Goal: Task Accomplishment & Management: Manage account settings

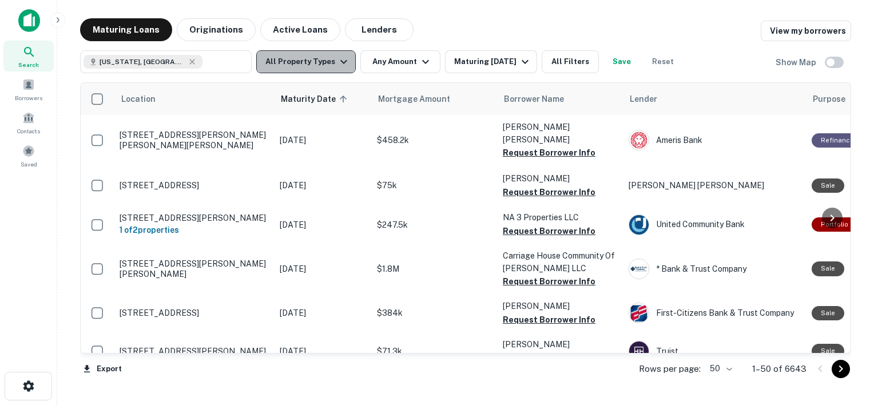
click at [332, 59] on button "All Property Types" at bounding box center [306, 61] width 100 height 23
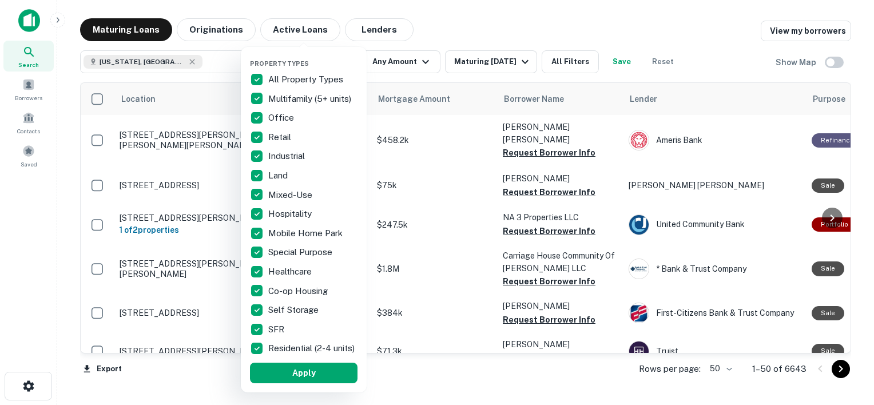
click at [289, 74] on p "All Property Types" at bounding box center [306, 80] width 77 height 14
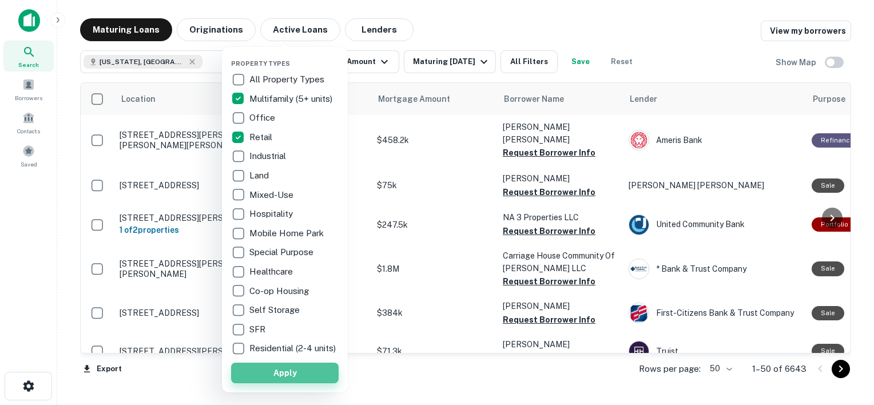
click at [275, 383] on button "Apply" at bounding box center [285, 373] width 108 height 21
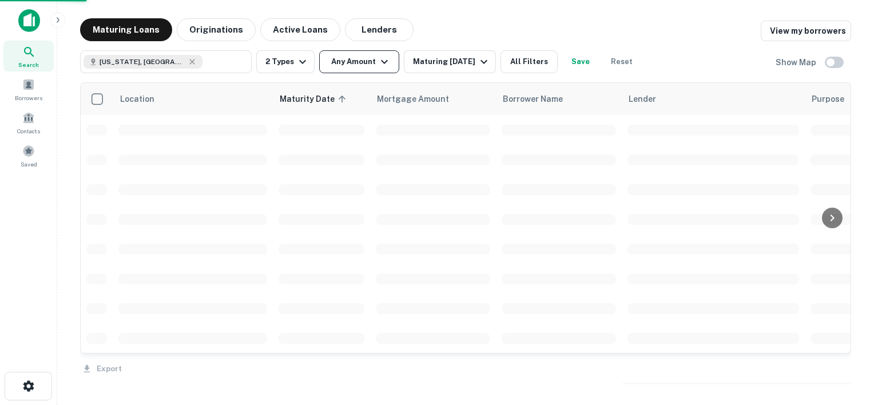
click at [380, 67] on icon "button" at bounding box center [384, 62] width 14 height 14
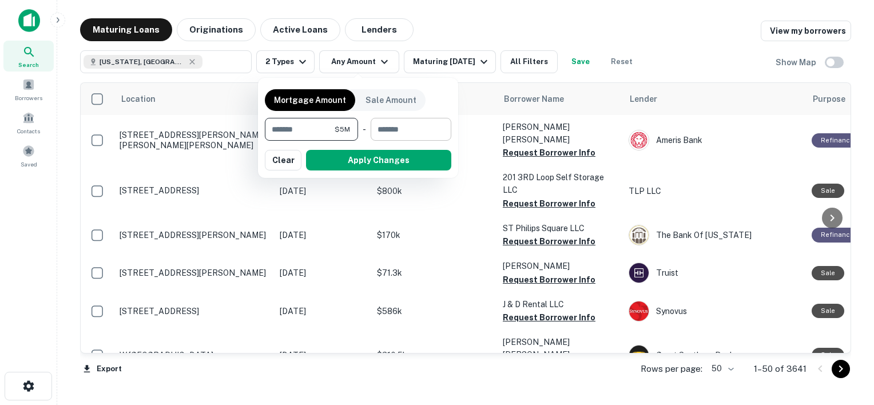
type input "*******"
click at [386, 136] on input "number" at bounding box center [407, 129] width 73 height 23
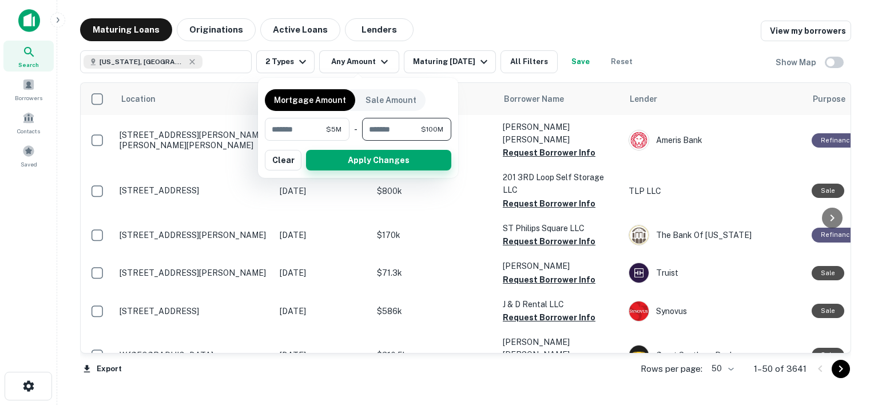
type input "*********"
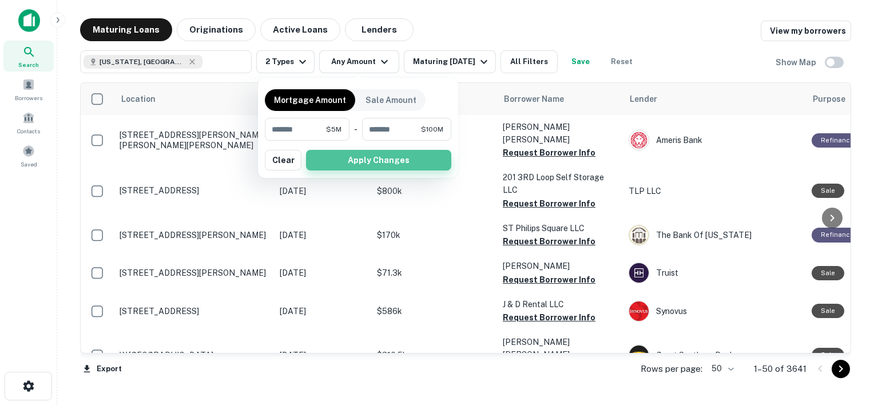
click at [367, 161] on button "Apply Changes" at bounding box center [378, 160] width 145 height 21
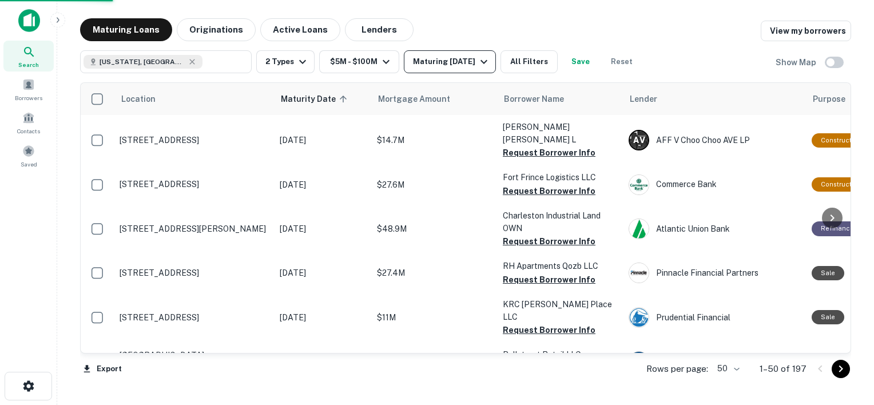
click at [433, 66] on div "Maturing [DATE]" at bounding box center [452, 62] width 78 height 14
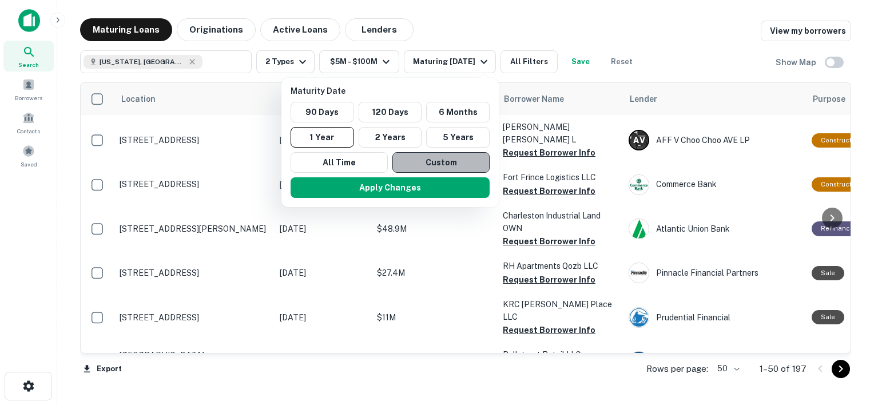
click at [415, 161] on button "Custom" at bounding box center [440, 162] width 97 height 21
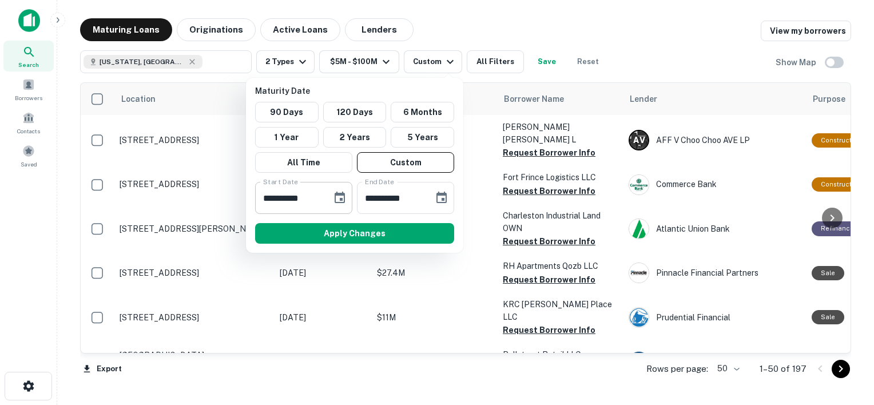
click at [317, 199] on input "**********" at bounding box center [289, 198] width 69 height 32
click at [344, 198] on icon "Choose date, selected date is Sep 16, 2025" at bounding box center [340, 197] width 10 height 11
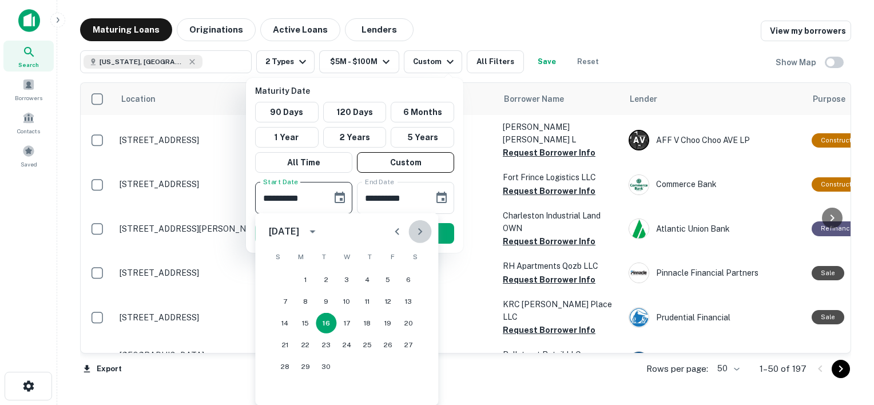
click at [418, 233] on icon "Next month" at bounding box center [420, 232] width 14 height 14
click at [409, 283] on button "1" at bounding box center [408, 279] width 21 height 21
type input "**********"
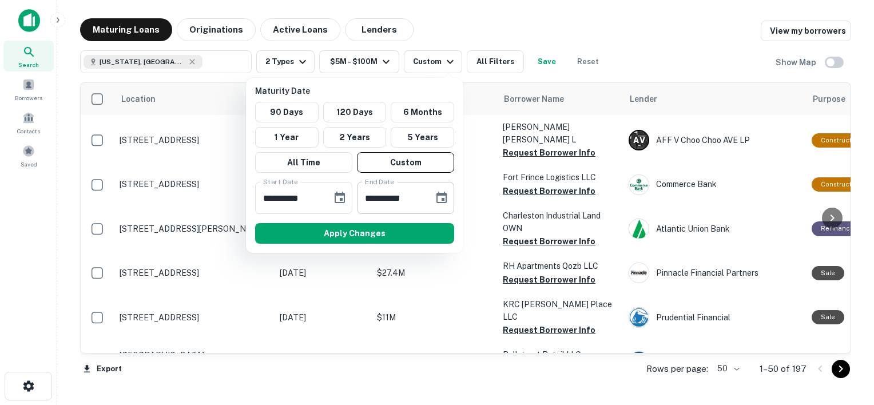
click at [400, 201] on input "**********" at bounding box center [391, 198] width 69 height 32
click at [440, 197] on icon "Choose date, selected date is Mar 15, 2026" at bounding box center [442, 198] width 14 height 14
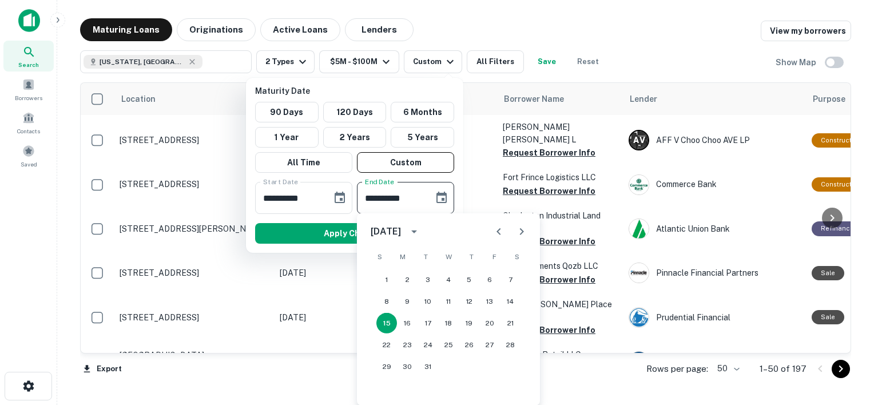
click at [519, 229] on icon "Next month" at bounding box center [522, 232] width 14 height 14
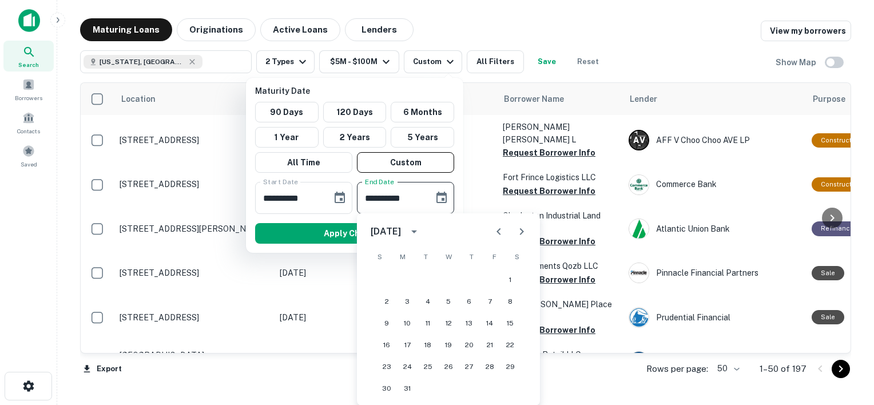
click at [519, 229] on icon "Next month" at bounding box center [522, 232] width 14 height 14
click at [496, 234] on icon "Previous month" at bounding box center [499, 232] width 14 height 14
click at [451, 342] on button "23" at bounding box center [448, 345] width 21 height 21
type input "**********"
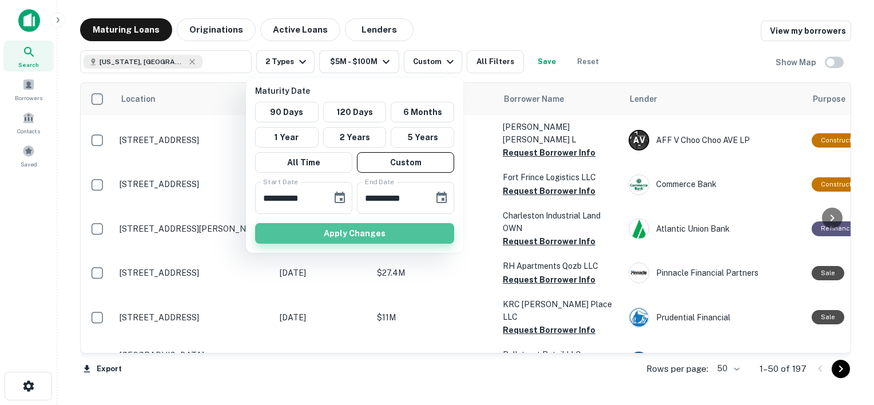
click at [368, 229] on button "Apply Changes" at bounding box center [354, 233] width 199 height 21
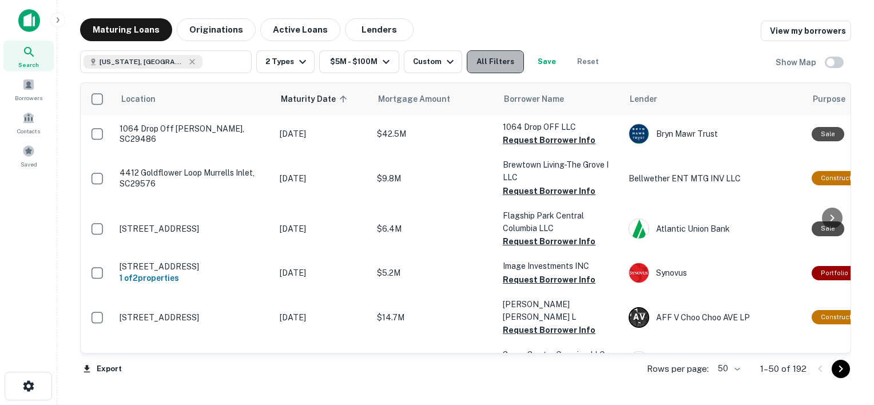
click at [499, 62] on button "All Filters" at bounding box center [495, 61] width 57 height 23
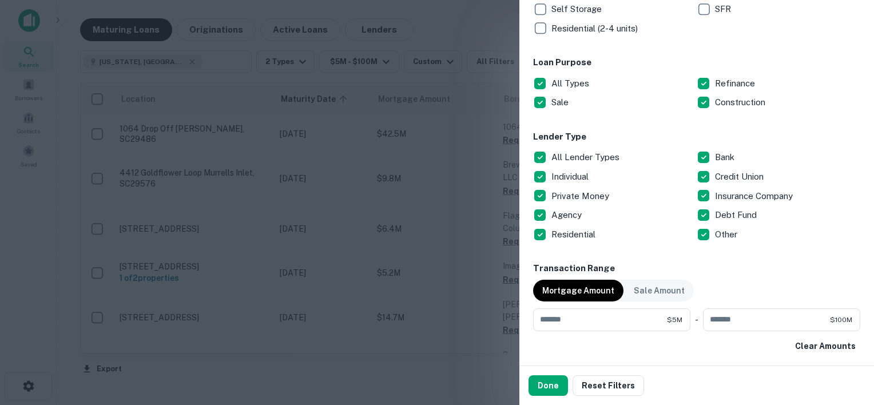
scroll to position [333, 0]
click at [566, 152] on p "All Lender Types" at bounding box center [586, 158] width 70 height 14
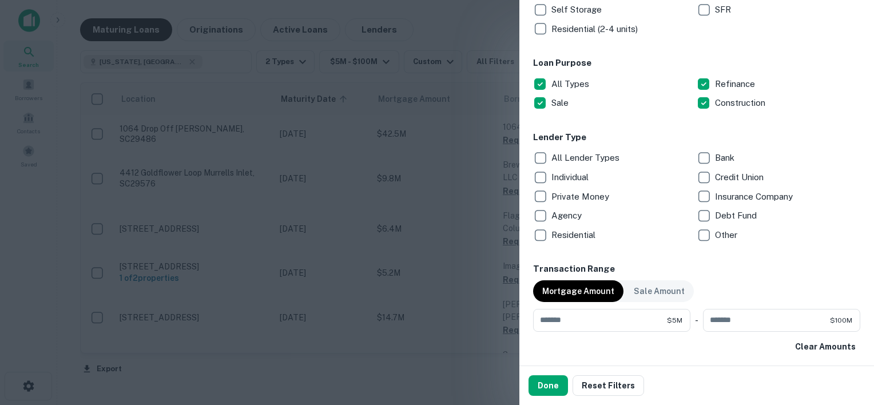
click at [574, 194] on p "Private Money" at bounding box center [581, 197] width 60 height 14
click at [724, 217] on p "Debt Fund" at bounding box center [737, 216] width 44 height 14
click at [559, 174] on p "Individual" at bounding box center [570, 177] width 39 height 14
click at [552, 387] on button "Done" at bounding box center [547, 385] width 39 height 21
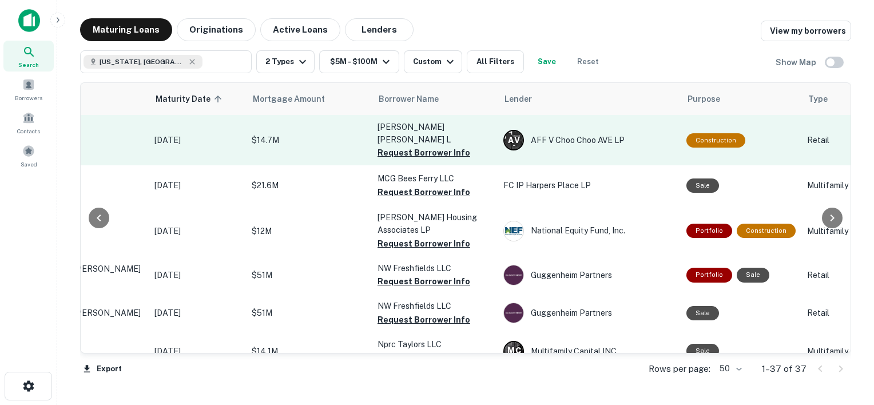
scroll to position [0, 130]
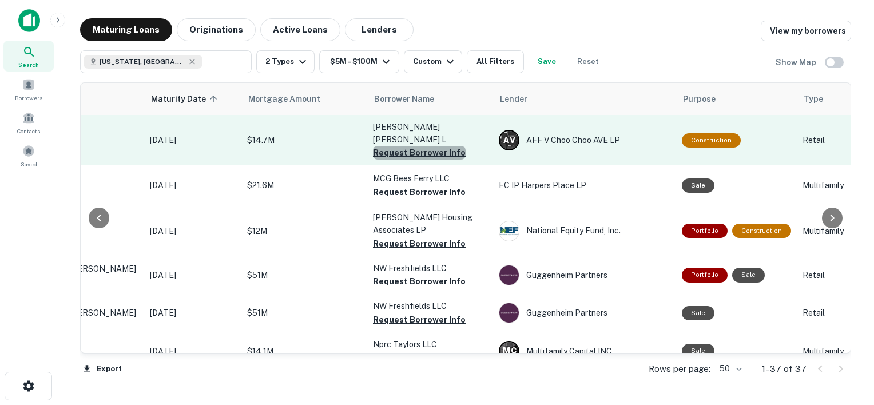
click at [419, 152] on button "Request Borrower Info" at bounding box center [419, 153] width 93 height 14
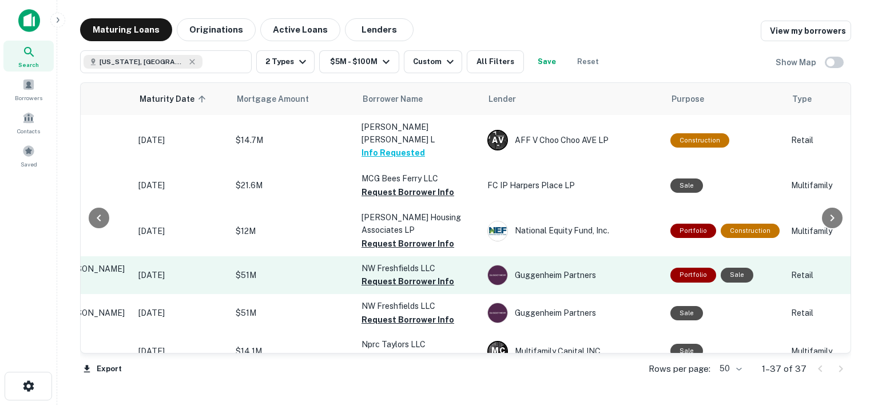
scroll to position [25, 141]
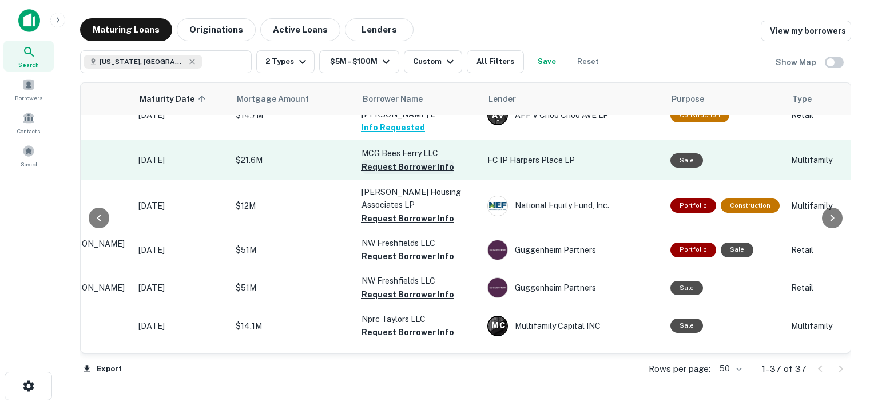
click at [409, 164] on button "Request Borrower Info" at bounding box center [407, 167] width 93 height 14
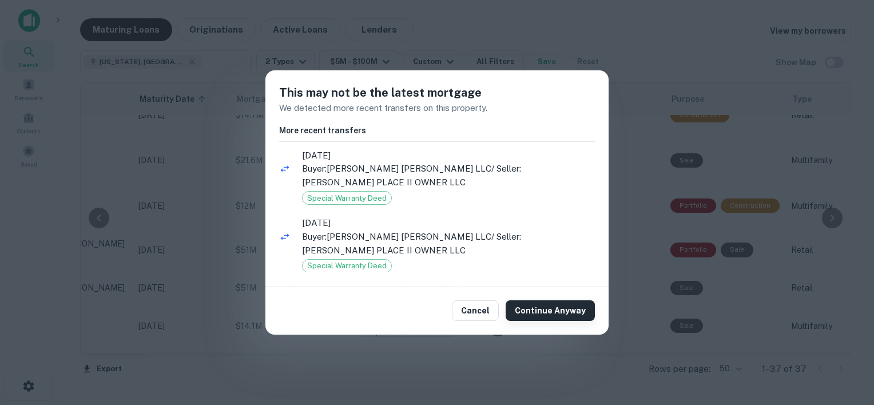
click at [540, 308] on button "Continue Anyway" at bounding box center [550, 310] width 89 height 21
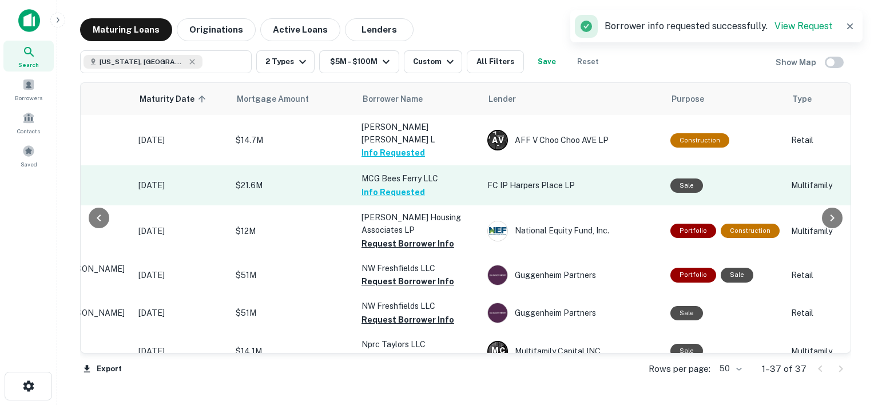
scroll to position [41, 141]
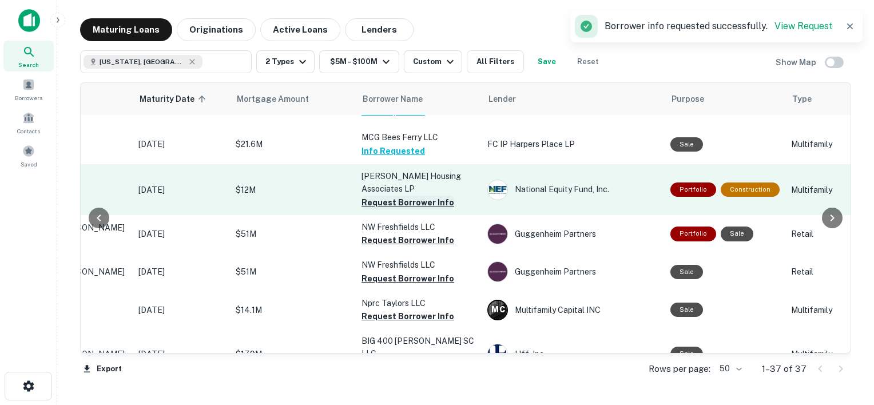
click at [410, 204] on button "Request Borrower Info" at bounding box center [407, 203] width 93 height 14
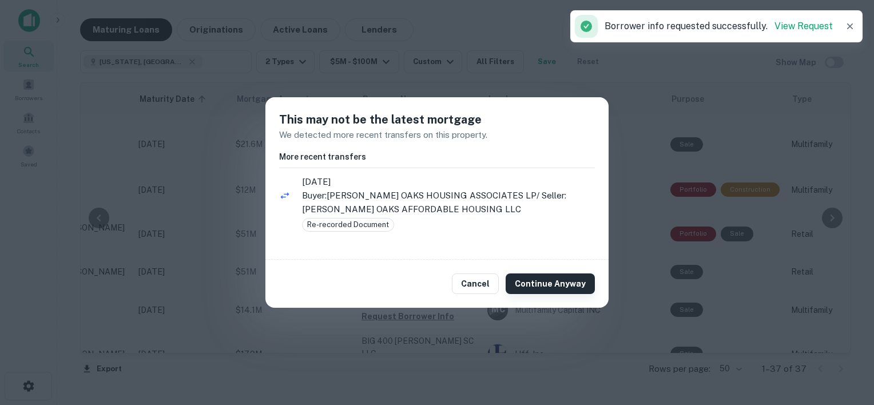
click at [524, 279] on button "Continue Anyway" at bounding box center [550, 283] width 89 height 21
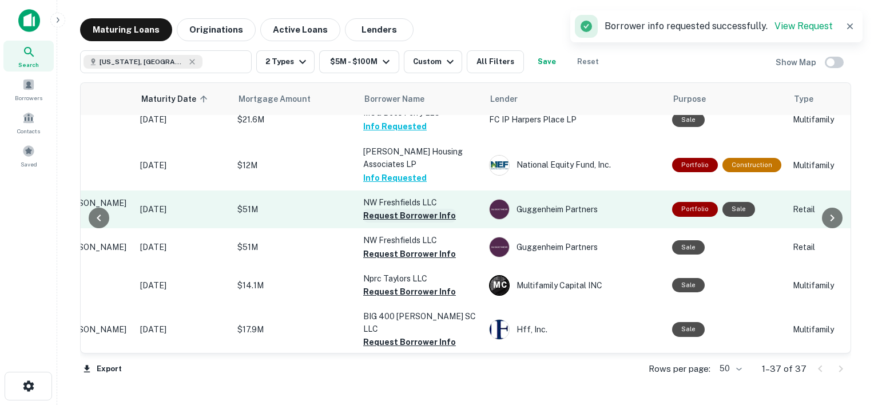
scroll to position [66, 139]
click at [406, 220] on button "Request Borrower Info" at bounding box center [410, 216] width 93 height 14
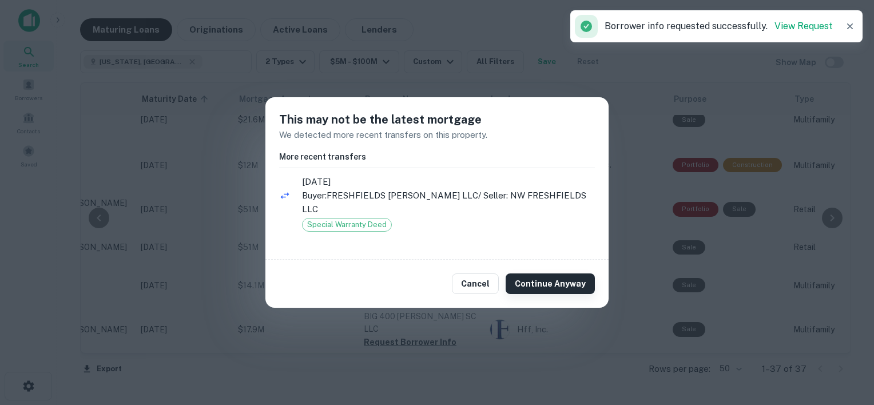
click at [526, 281] on button "Continue Anyway" at bounding box center [550, 283] width 89 height 21
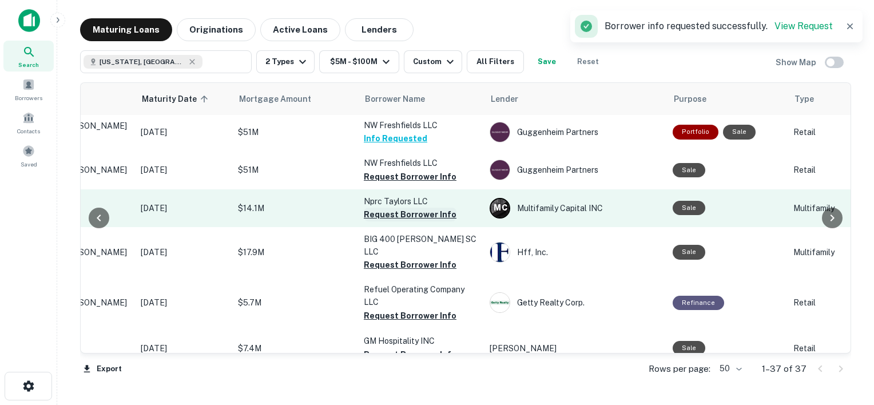
scroll to position [144, 139]
click at [411, 220] on button "Request Borrower Info" at bounding box center [410, 214] width 93 height 14
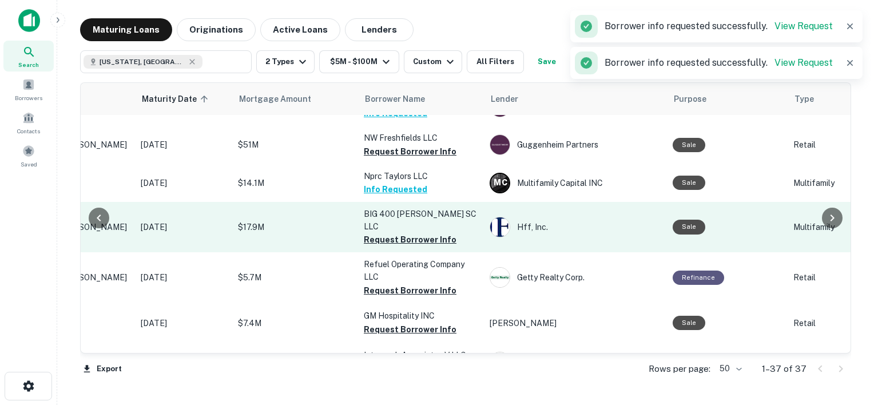
scroll to position [169, 139]
click at [414, 233] on button "Request Borrower Info" at bounding box center [410, 239] width 93 height 14
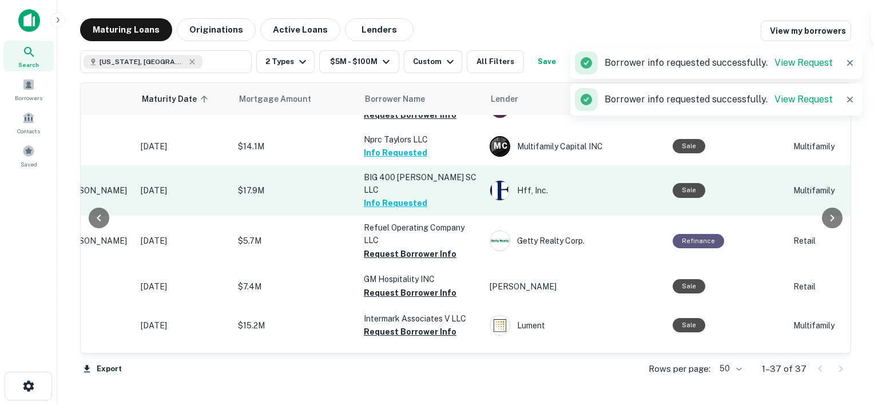
scroll to position [210, 139]
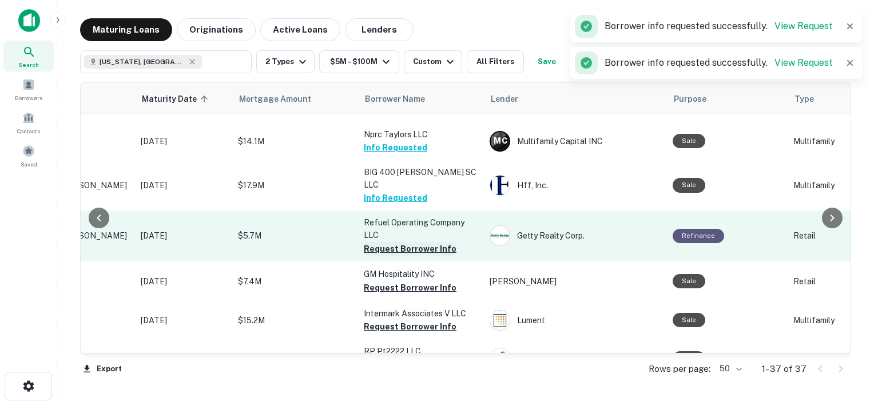
click at [412, 245] on button "Request Borrower Info" at bounding box center [410, 249] width 93 height 14
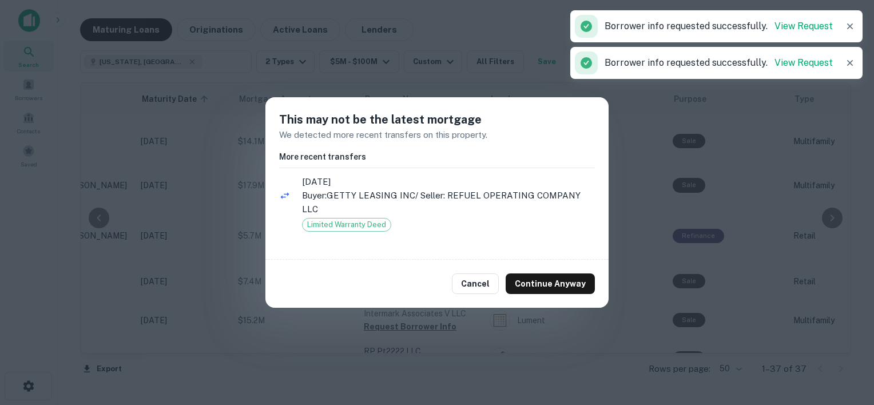
click at [539, 289] on div "Cancel Continue Anyway" at bounding box center [436, 284] width 343 height 48
click at [534, 278] on button "Continue Anyway" at bounding box center [550, 283] width 89 height 21
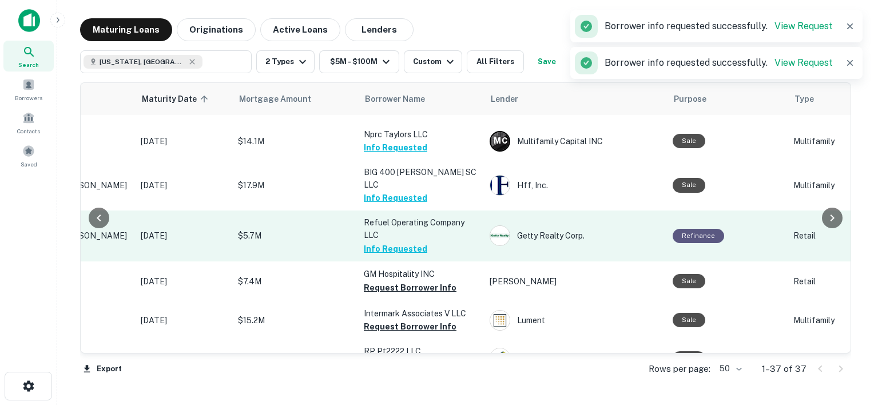
scroll to position [242, 139]
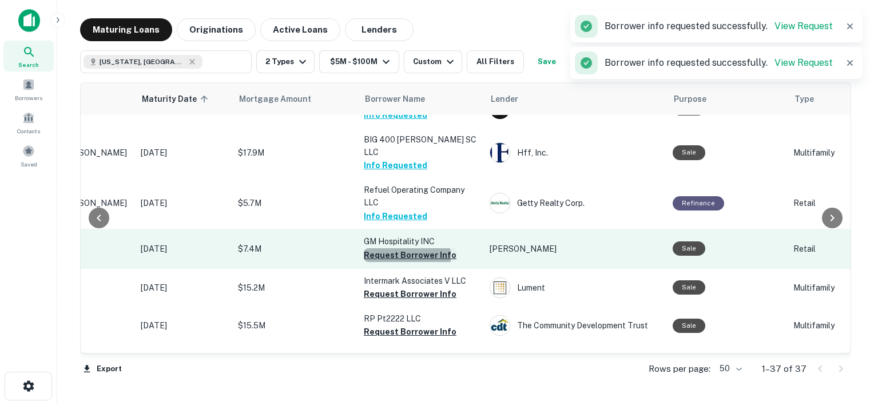
click at [390, 252] on button "Request Borrower Info" at bounding box center [410, 255] width 93 height 14
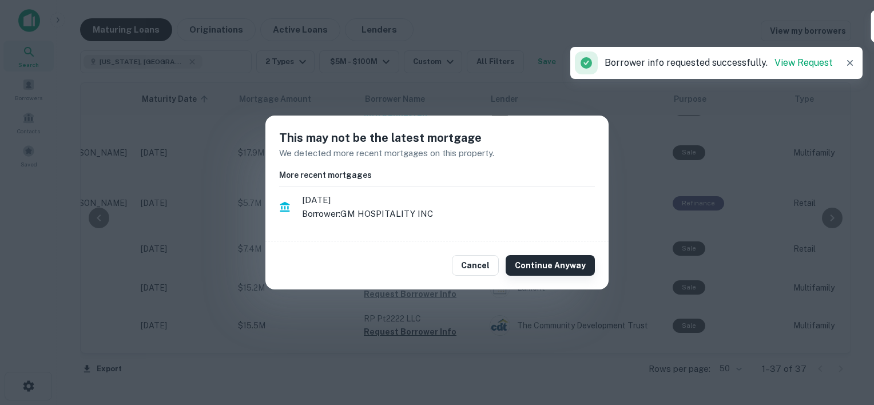
click at [539, 272] on button "Continue Anyway" at bounding box center [550, 265] width 89 height 21
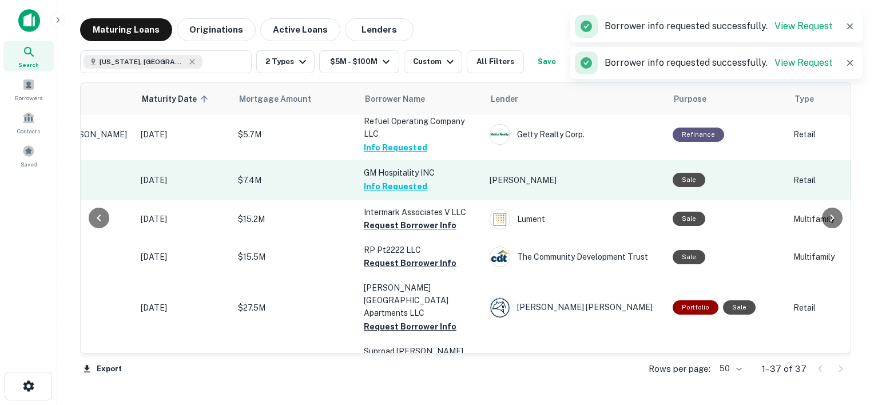
scroll to position [313, 139]
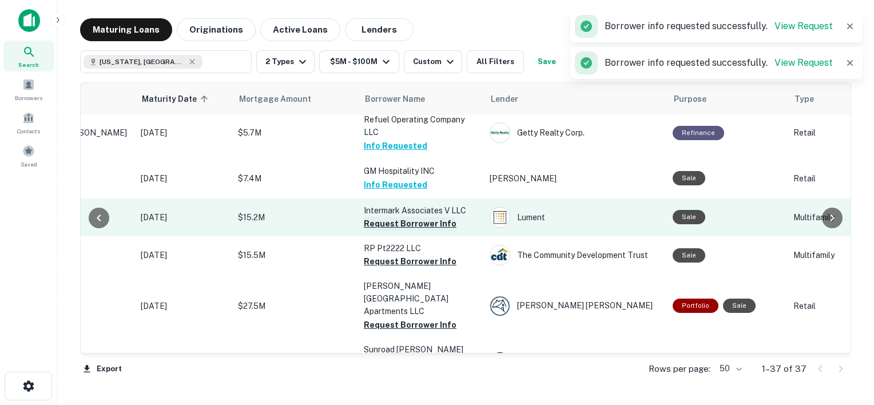
click at [397, 217] on button "Request Borrower Info" at bounding box center [410, 224] width 93 height 14
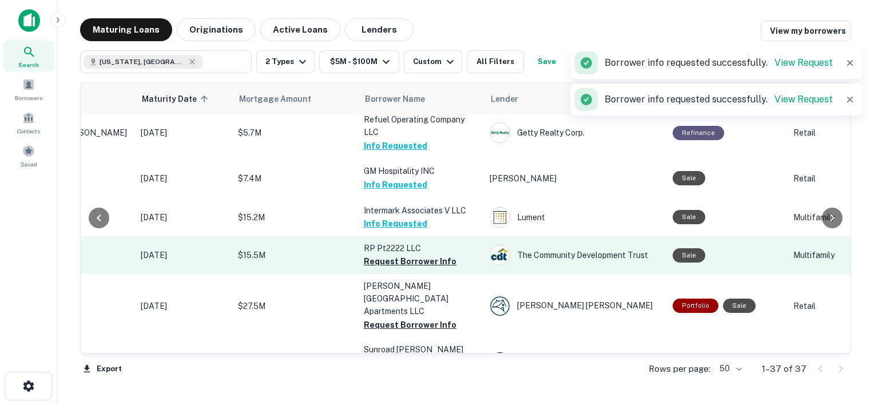
scroll to position [339, 139]
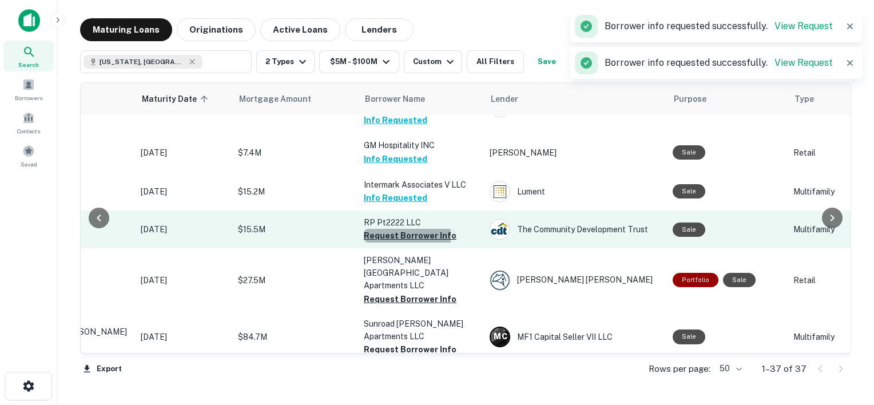
click at [379, 230] on button "Request Borrower Info" at bounding box center [410, 236] width 93 height 14
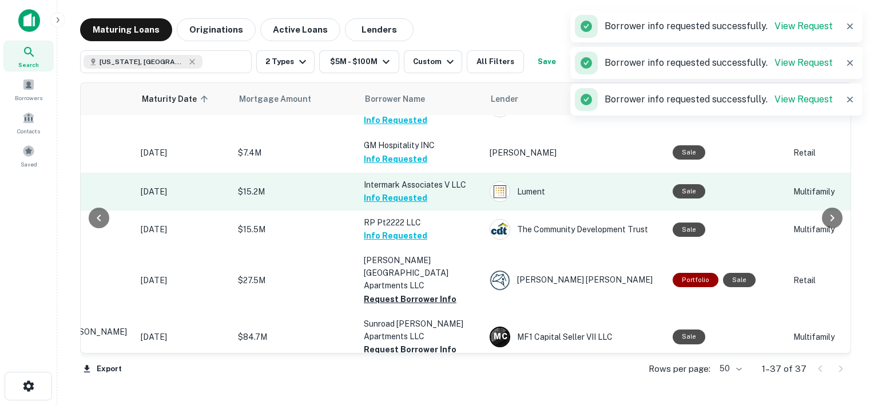
scroll to position [384, 139]
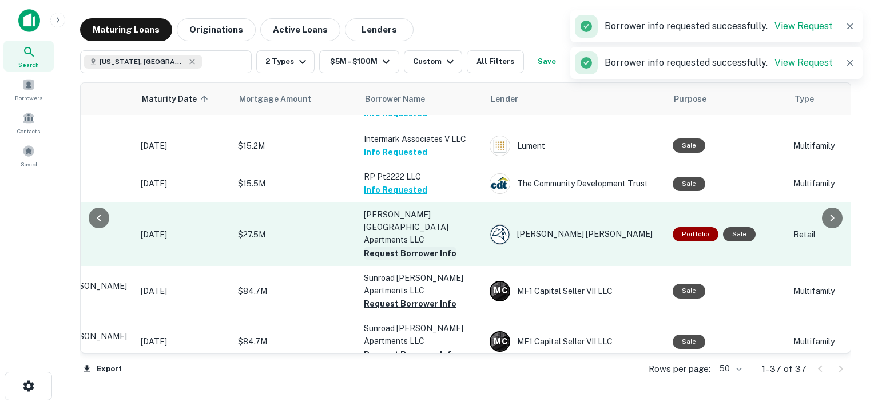
click at [412, 246] on button "Request Borrower Info" at bounding box center [410, 253] width 93 height 14
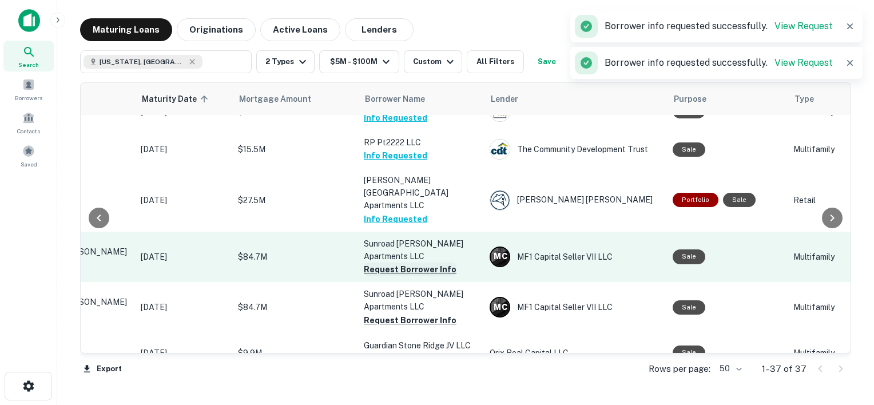
click at [417, 262] on button "Request Borrower Info" at bounding box center [410, 269] width 93 height 14
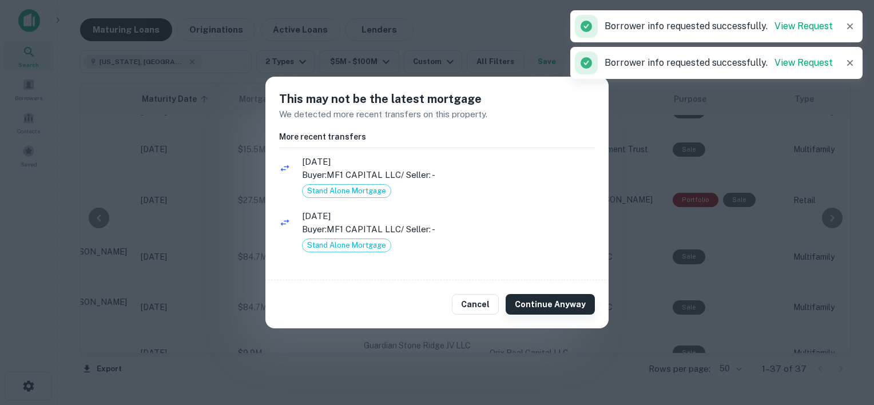
click at [528, 301] on button "Continue Anyway" at bounding box center [550, 304] width 89 height 21
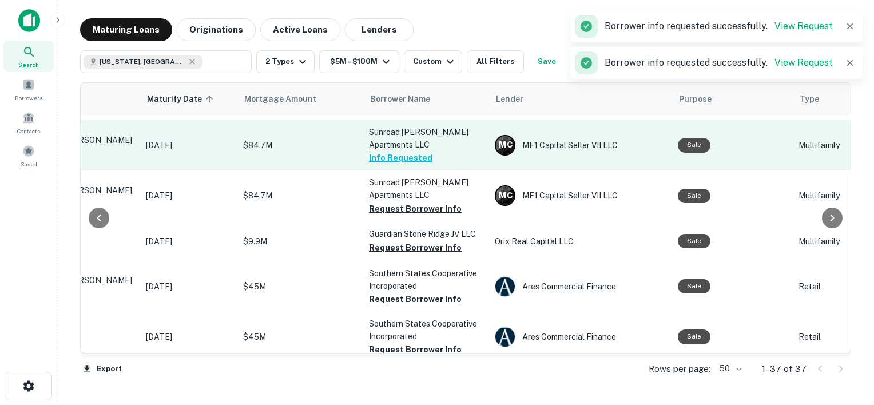
scroll to position [531, 134]
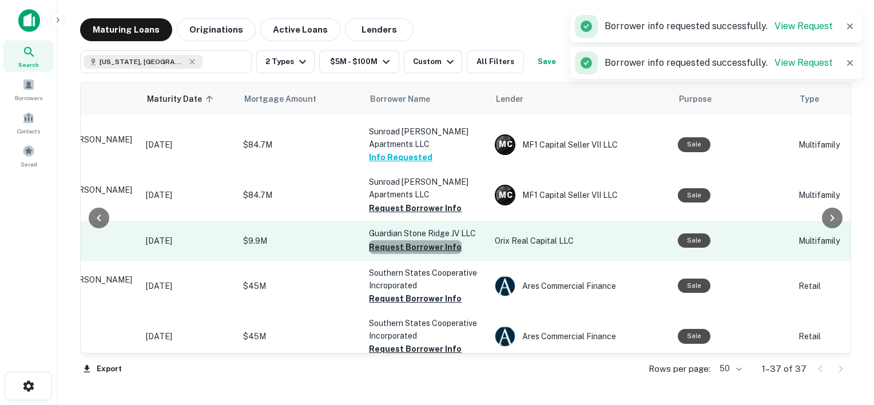
click at [419, 240] on button "Request Borrower Info" at bounding box center [415, 247] width 93 height 14
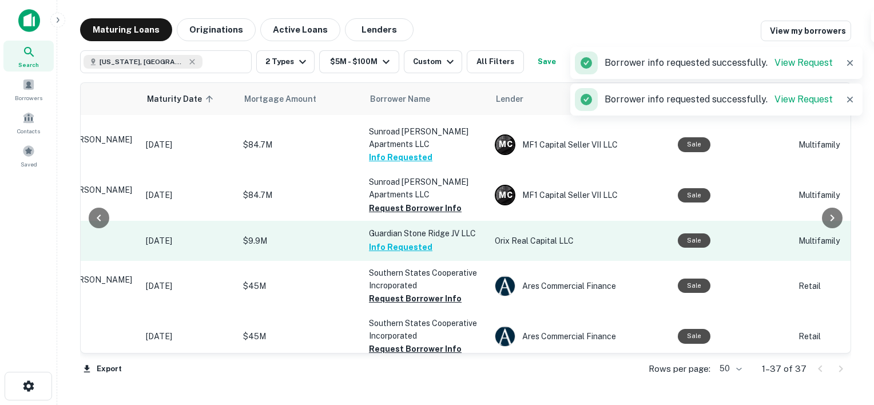
scroll to position [581, 134]
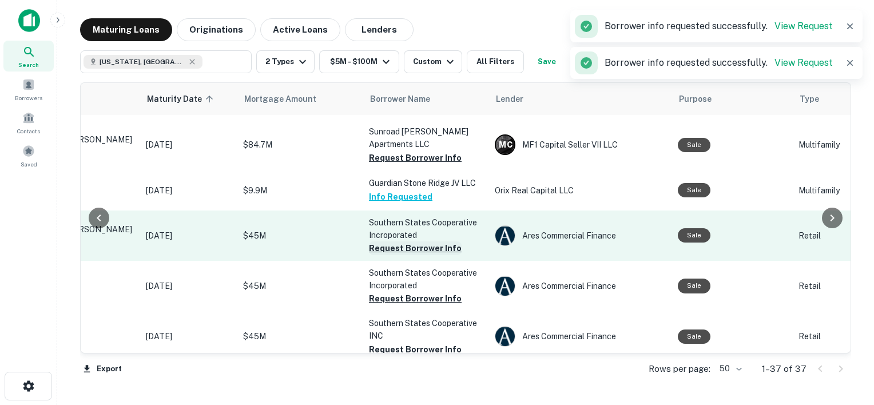
click at [425, 241] on button "Request Borrower Info" at bounding box center [415, 248] width 93 height 14
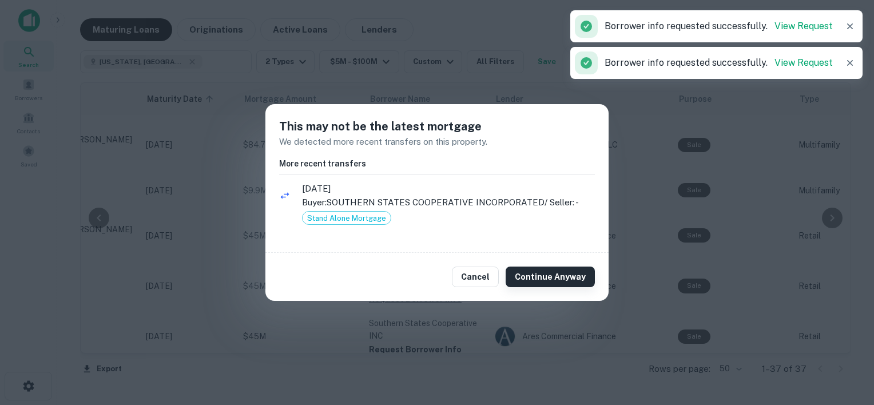
click at [516, 277] on button "Continue Anyway" at bounding box center [550, 276] width 89 height 21
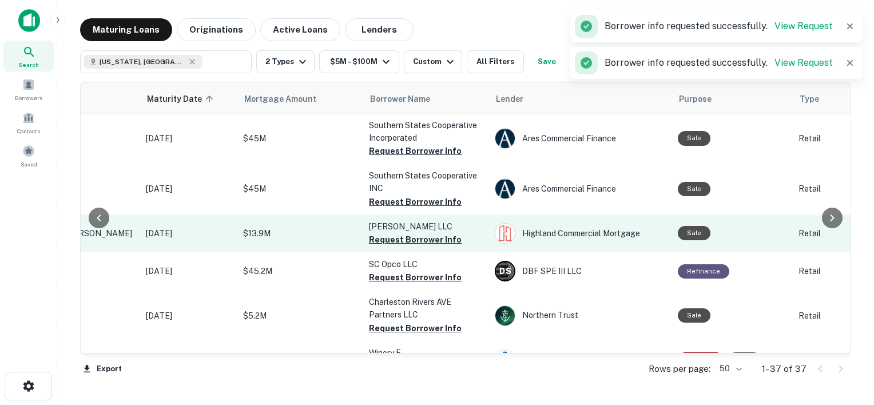
scroll to position [762, 134]
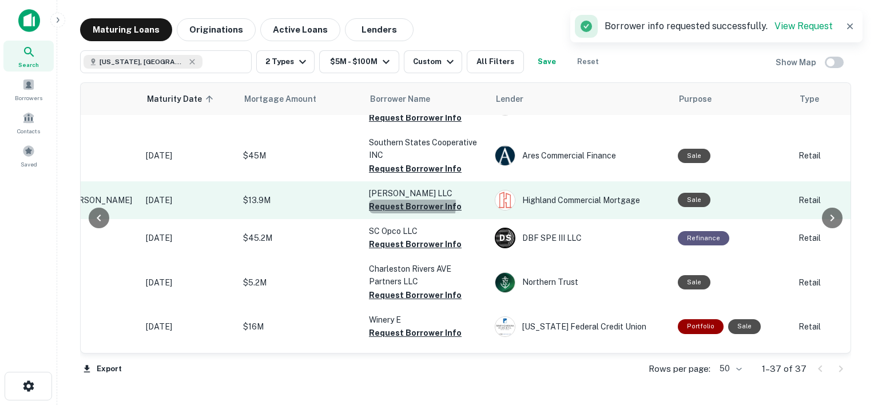
click at [407, 200] on button "Request Borrower Info" at bounding box center [415, 207] width 93 height 14
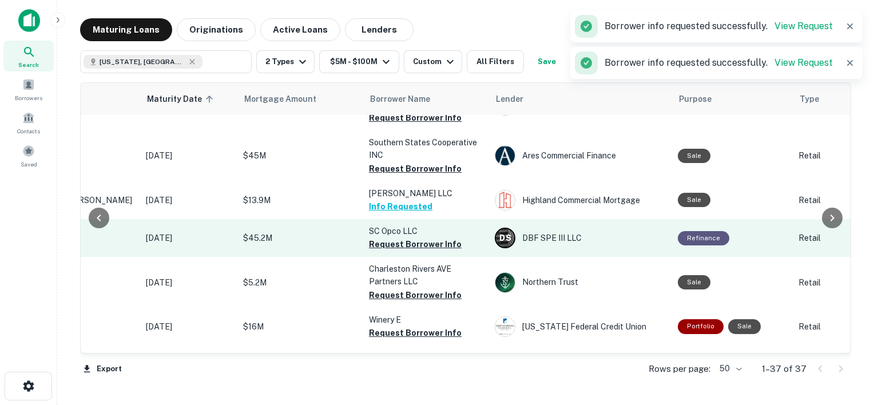
scroll to position [787, 134]
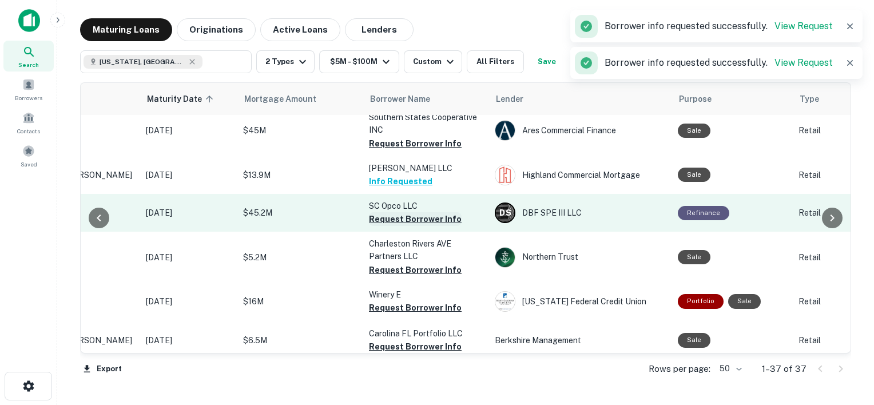
click at [424, 212] on button "Request Borrower Info" at bounding box center [415, 219] width 93 height 14
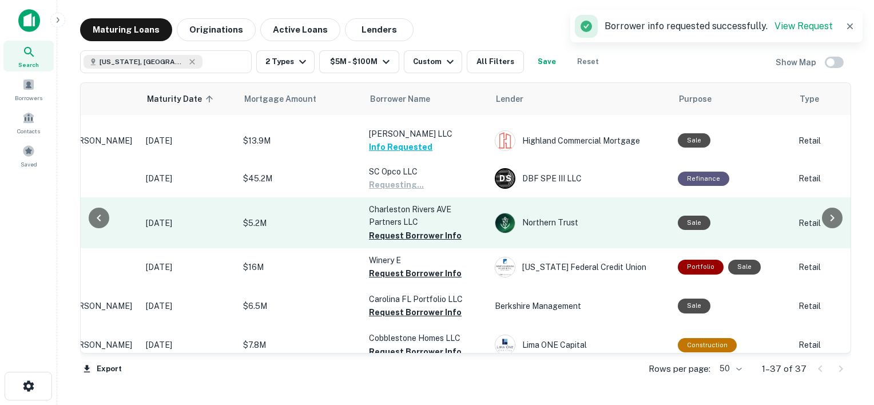
scroll to position [821, 134]
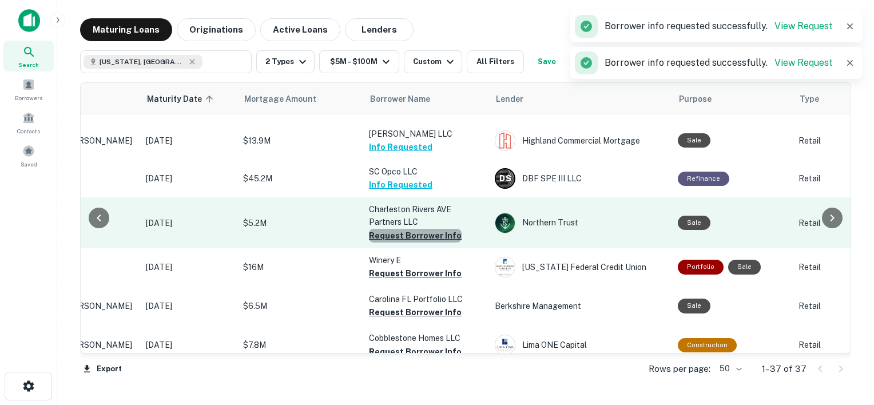
click at [425, 229] on button "Request Borrower Info" at bounding box center [415, 236] width 93 height 14
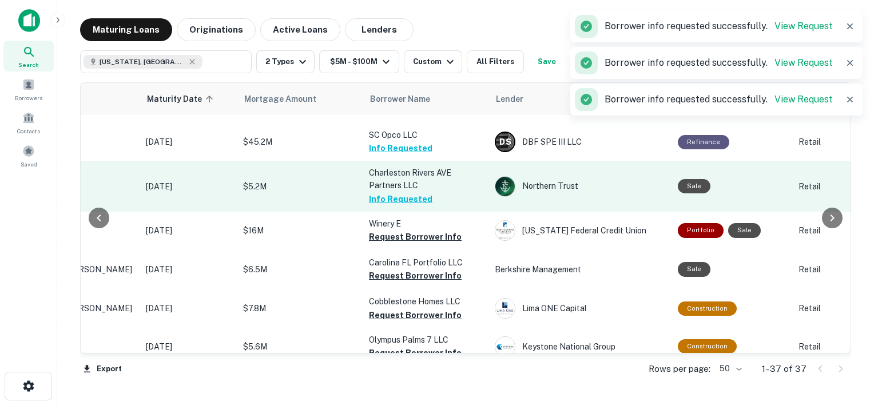
scroll to position [858, 134]
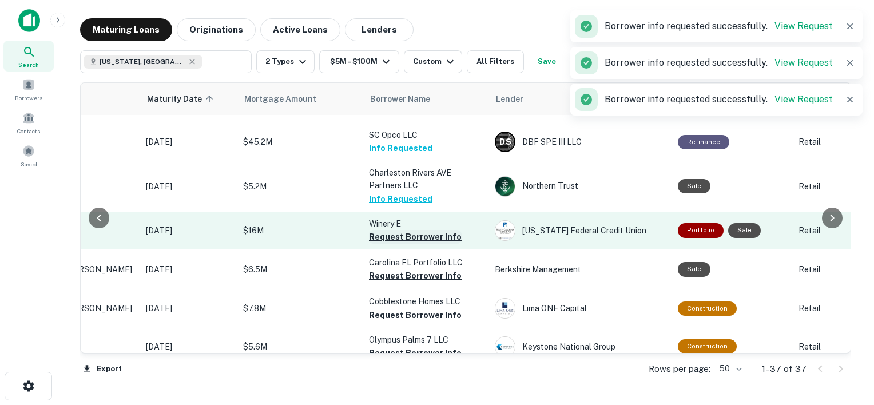
click at [421, 230] on button "Request Borrower Info" at bounding box center [415, 237] width 93 height 14
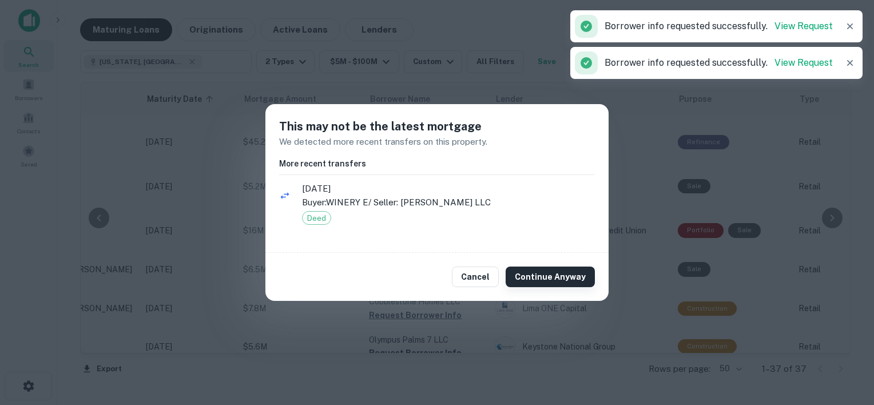
click at [538, 285] on button "Continue Anyway" at bounding box center [550, 276] width 89 height 21
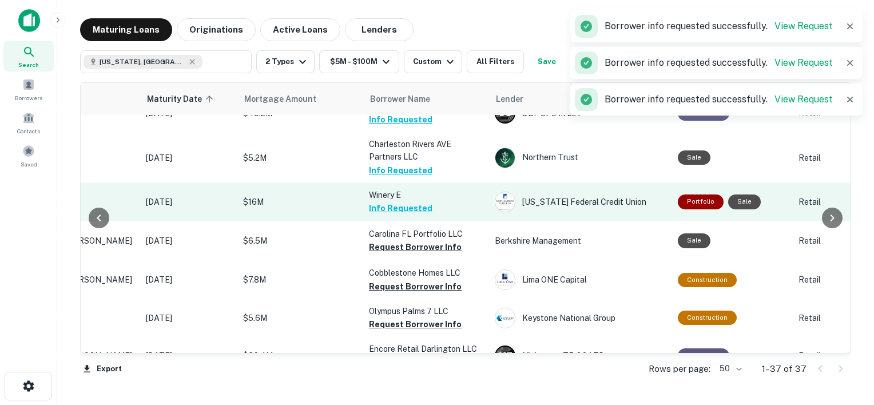
scroll to position [887, 134]
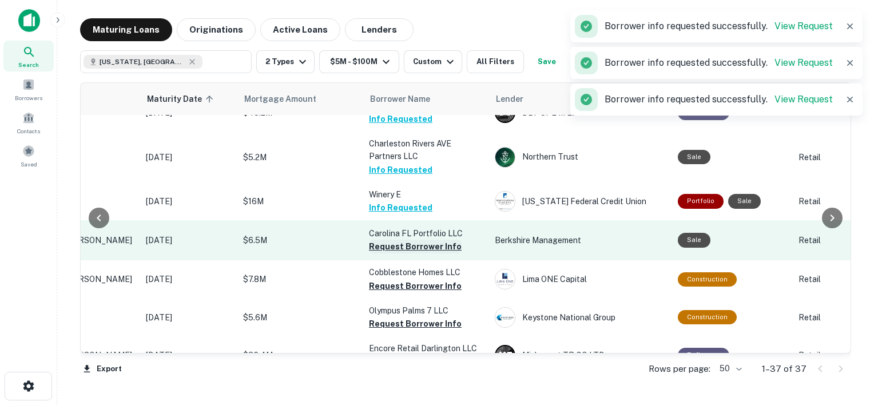
click at [408, 240] on button "Request Borrower Info" at bounding box center [415, 247] width 93 height 14
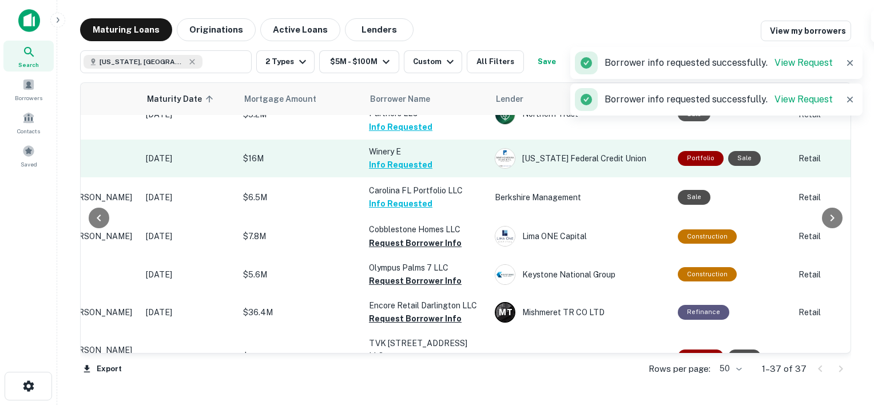
scroll to position [930, 134]
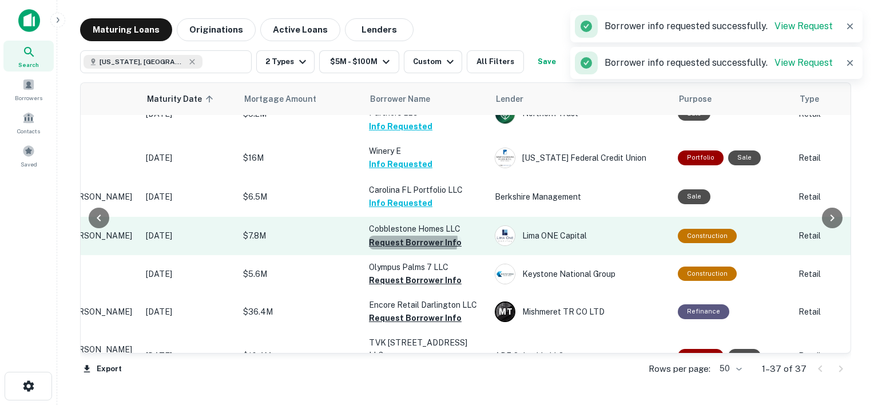
click at [412, 236] on button "Request Borrower Info" at bounding box center [415, 243] width 93 height 14
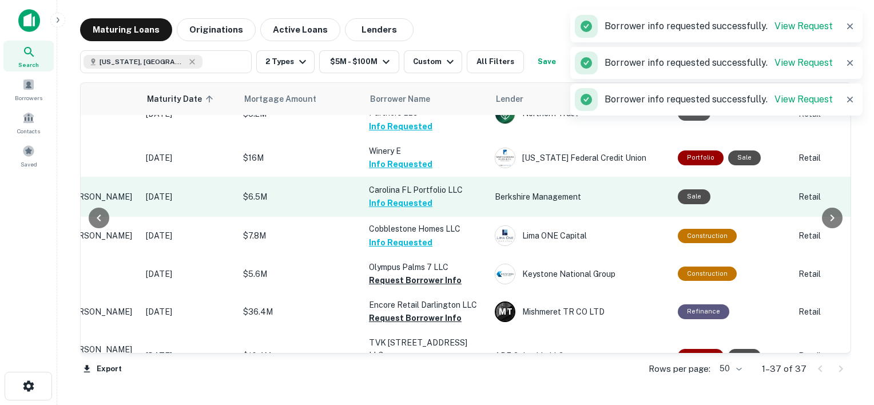
scroll to position [969, 134]
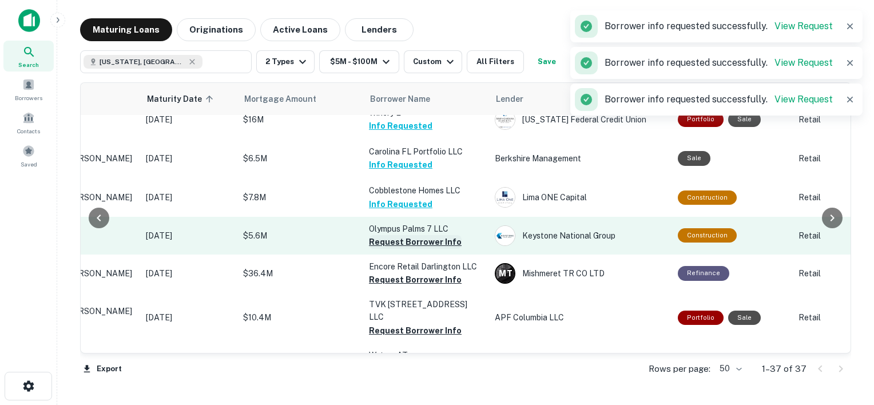
click at [408, 235] on button "Request Borrower Info" at bounding box center [415, 242] width 93 height 14
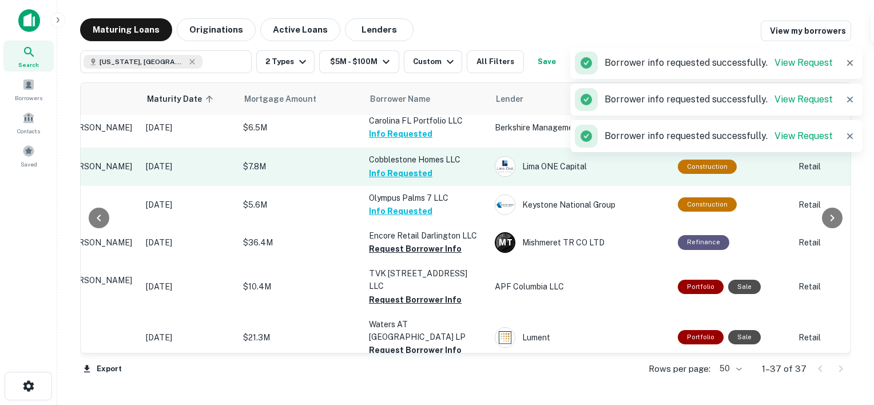
scroll to position [1000, 134]
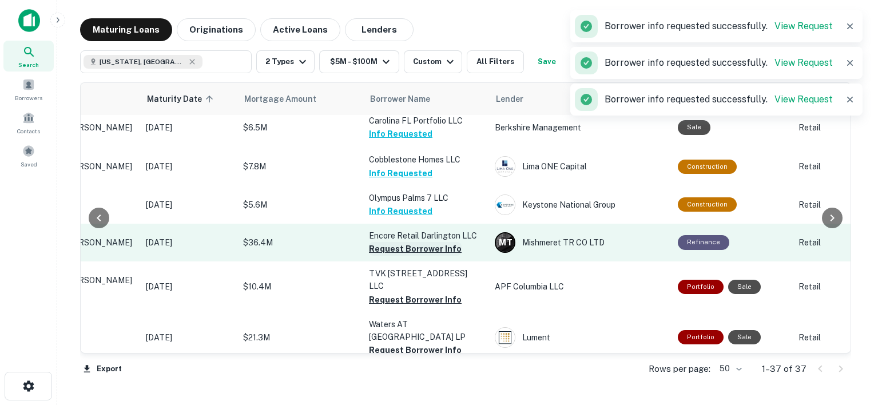
click at [411, 242] on button "Request Borrower Info" at bounding box center [415, 249] width 93 height 14
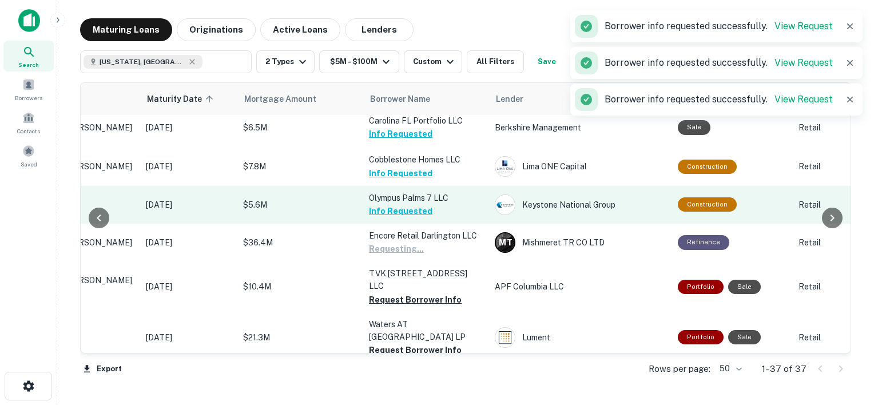
scroll to position [1029, 134]
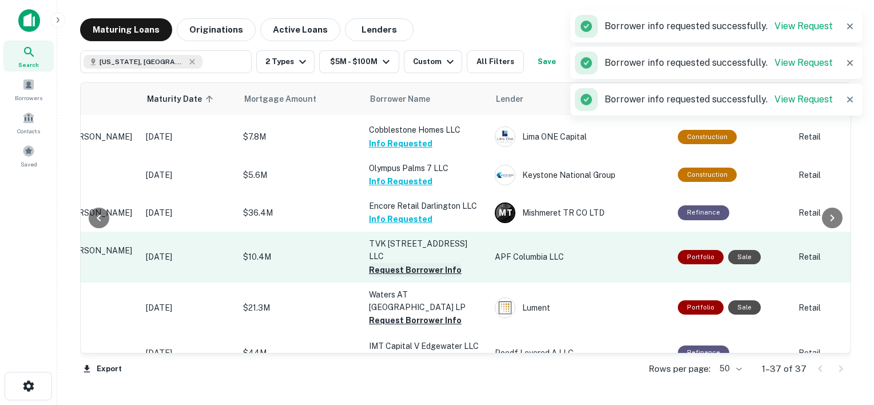
click at [400, 263] on button "Request Borrower Info" at bounding box center [415, 270] width 93 height 14
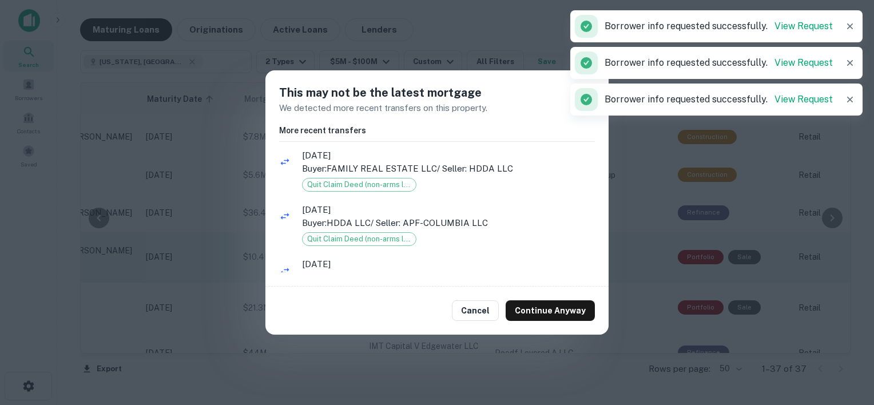
scroll to position [34, 0]
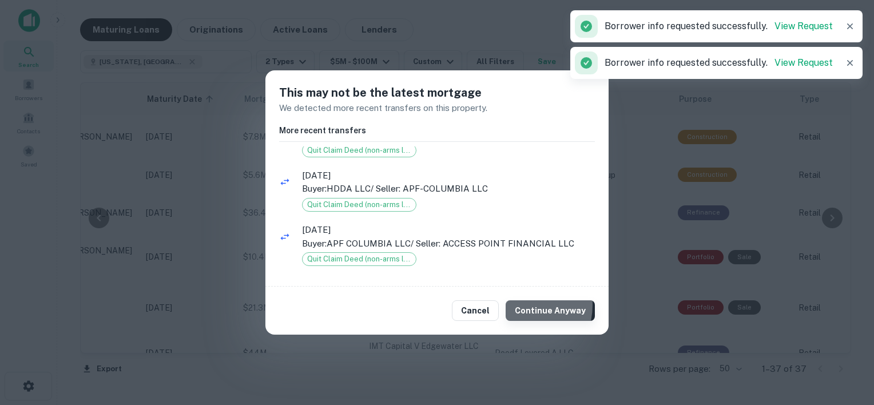
click at [519, 305] on button "Continue Anyway" at bounding box center [550, 310] width 89 height 21
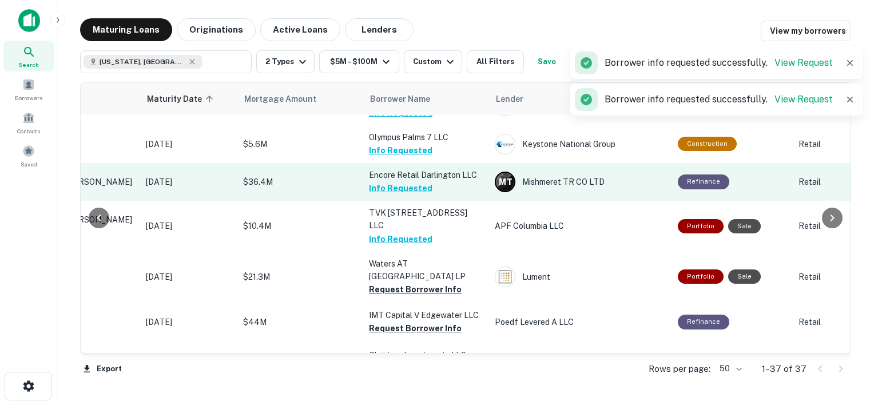
scroll to position [1095, 134]
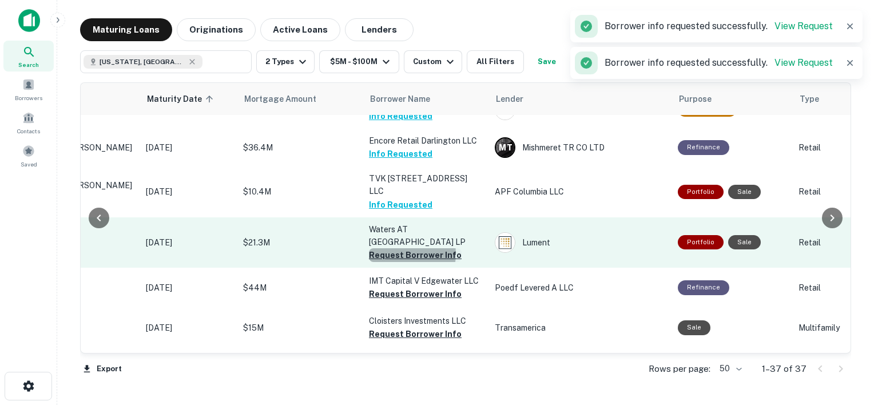
click at [401, 248] on button "Request Borrower Info" at bounding box center [415, 255] width 93 height 14
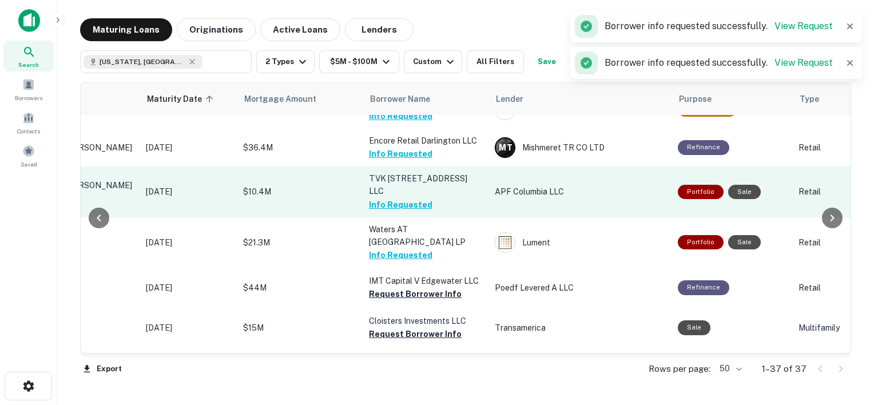
scroll to position [1115, 134]
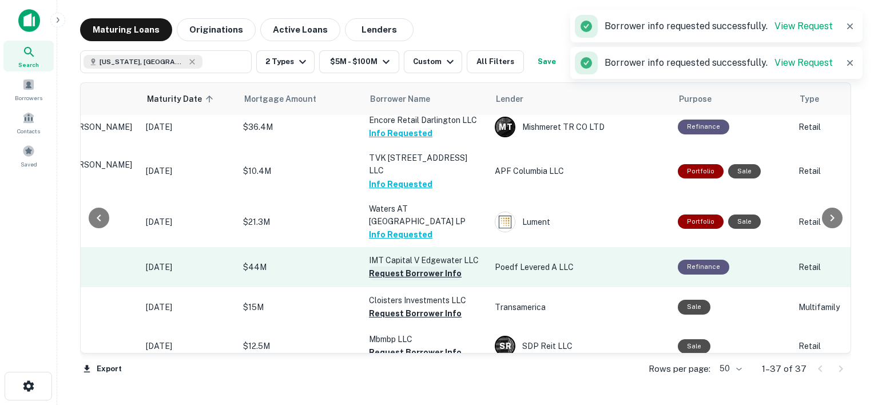
click at [424, 266] on button "Request Borrower Info" at bounding box center [415, 273] width 93 height 14
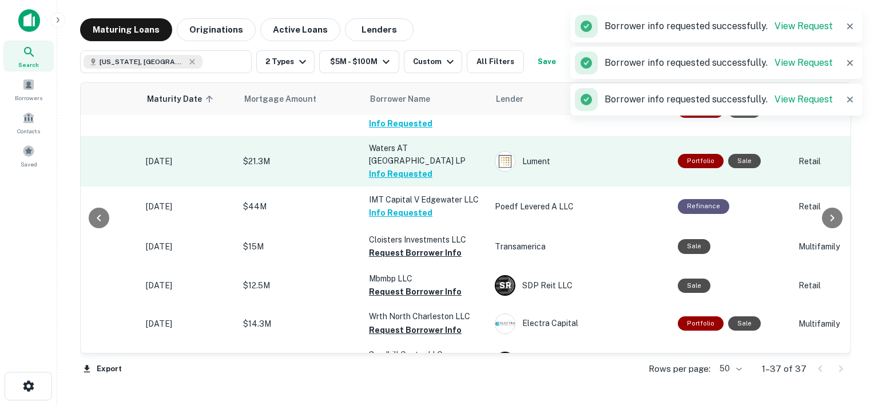
scroll to position [1177, 134]
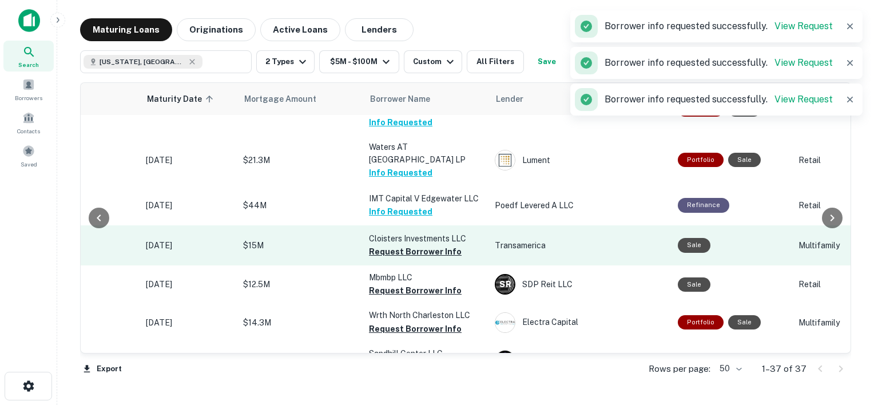
click at [426, 245] on button "Request Borrower Info" at bounding box center [415, 252] width 93 height 14
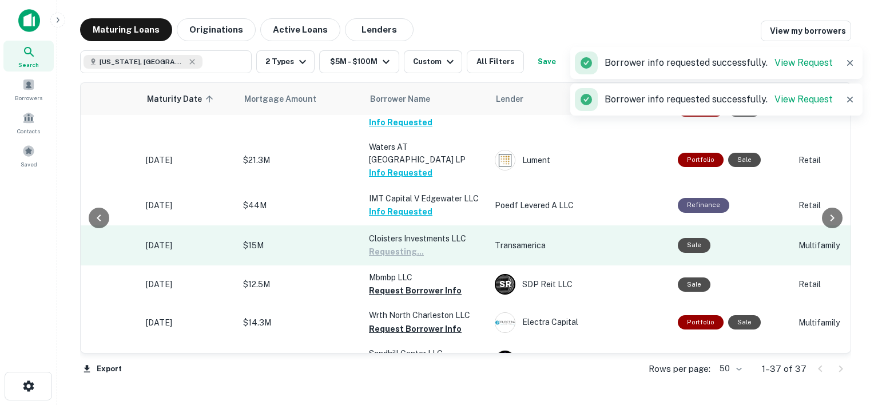
scroll to position [1219, 134]
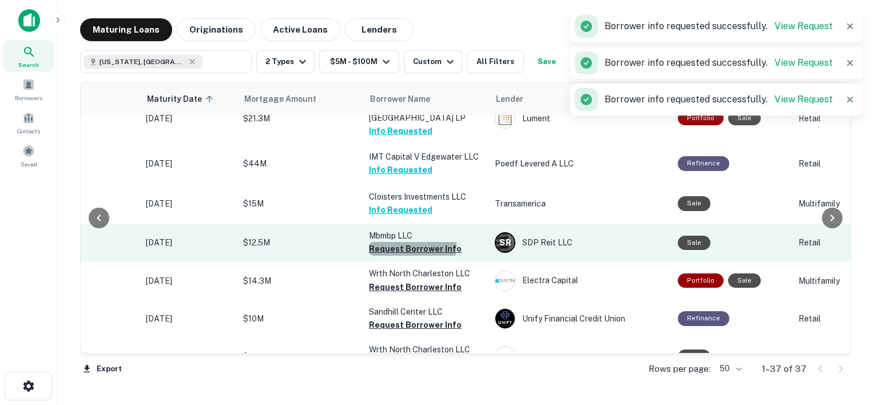
click at [409, 242] on button "Request Borrower Info" at bounding box center [415, 249] width 93 height 14
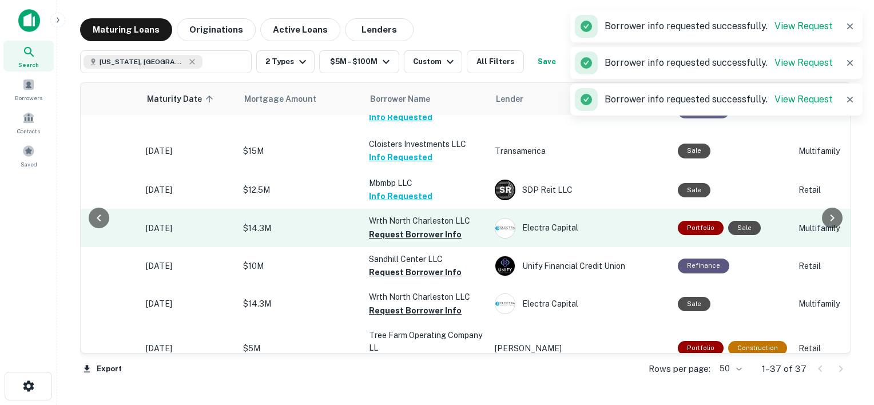
scroll to position [1283, 134]
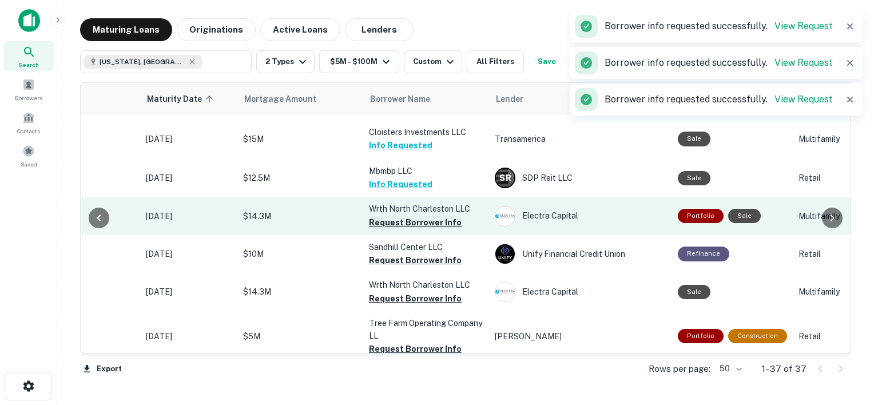
click at [398, 216] on button "Request Borrower Info" at bounding box center [415, 223] width 93 height 14
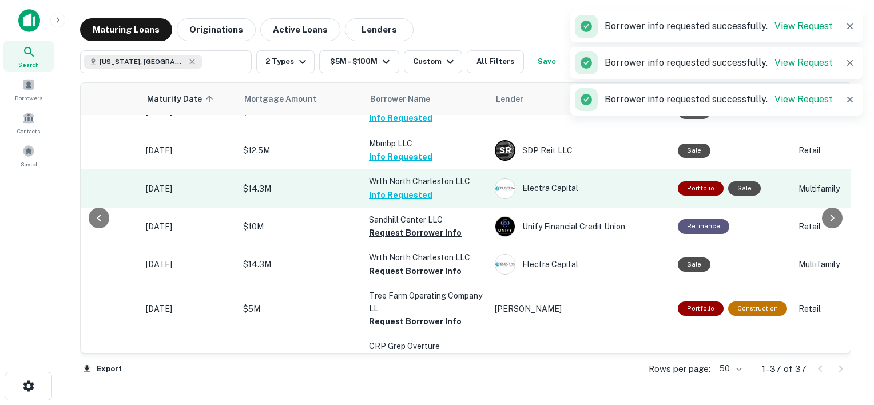
scroll to position [1313, 134]
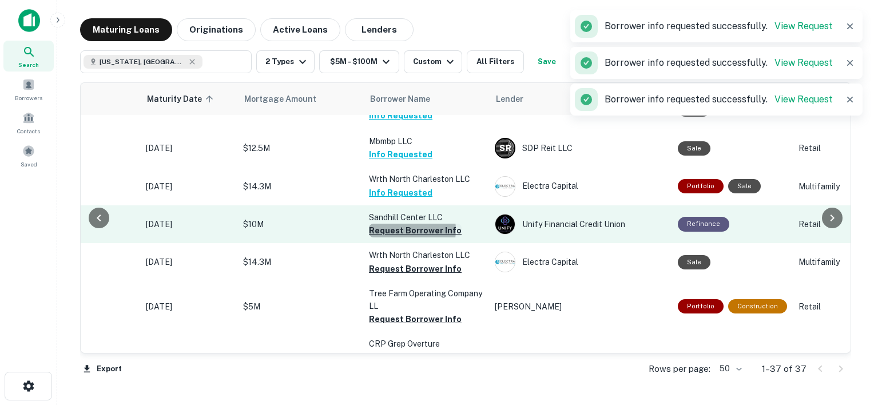
click at [400, 224] on button "Request Borrower Info" at bounding box center [415, 231] width 93 height 14
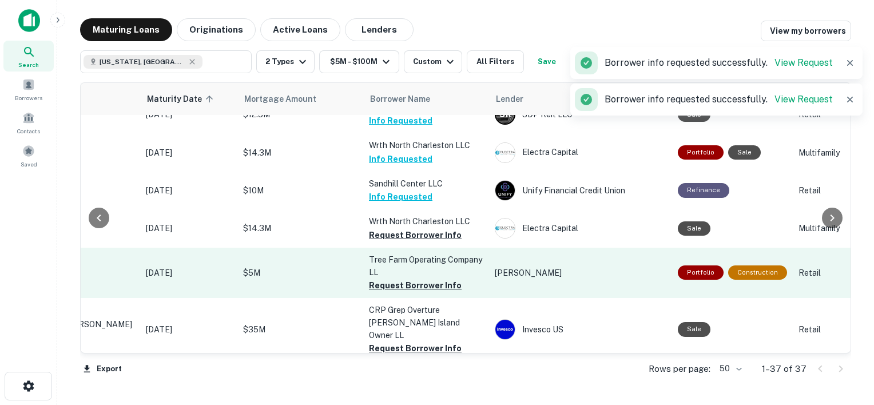
scroll to position [1369, 134]
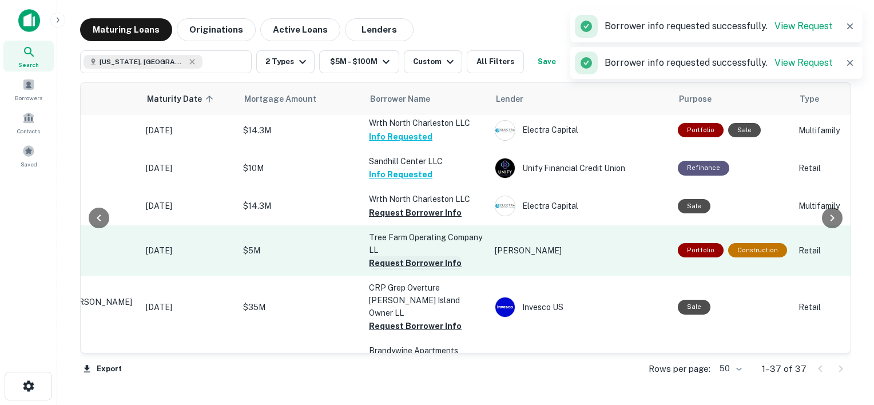
click at [412, 256] on button "Request Borrower Info" at bounding box center [415, 263] width 93 height 14
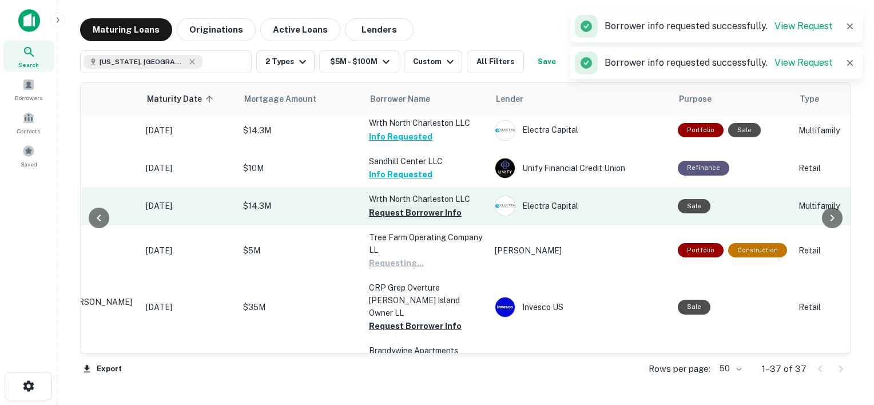
scroll to position [1373, 134]
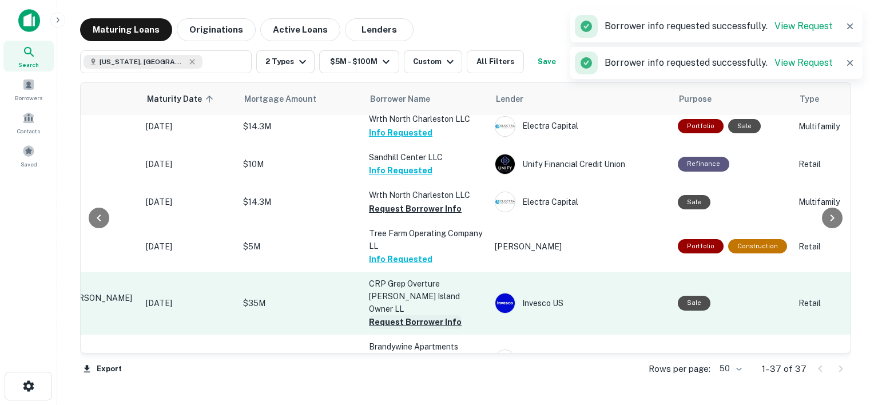
click at [415, 315] on button "Request Borrower Info" at bounding box center [415, 322] width 93 height 14
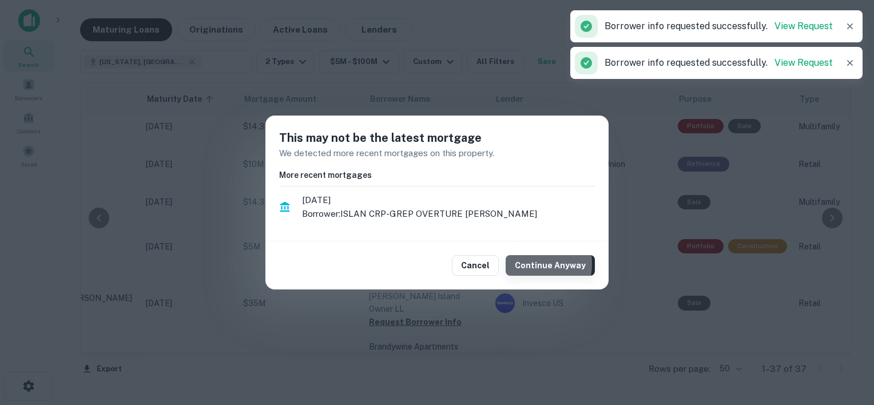
click at [531, 264] on button "Continue Anyway" at bounding box center [550, 265] width 89 height 21
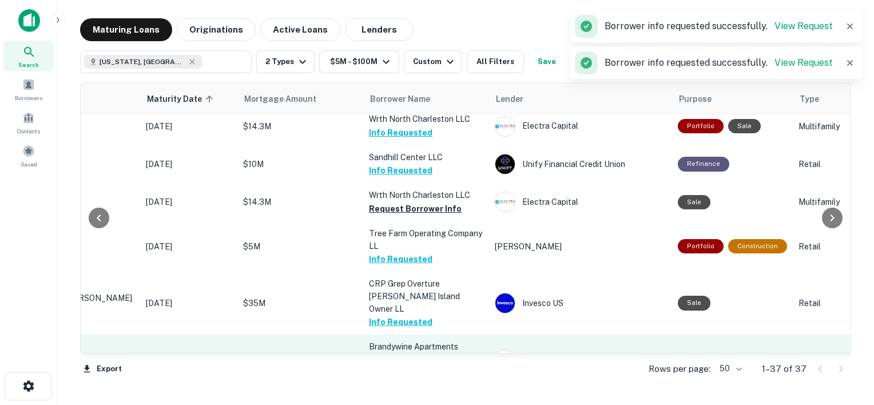
click at [417, 366] on button "Request Borrower Info" at bounding box center [415, 373] width 93 height 14
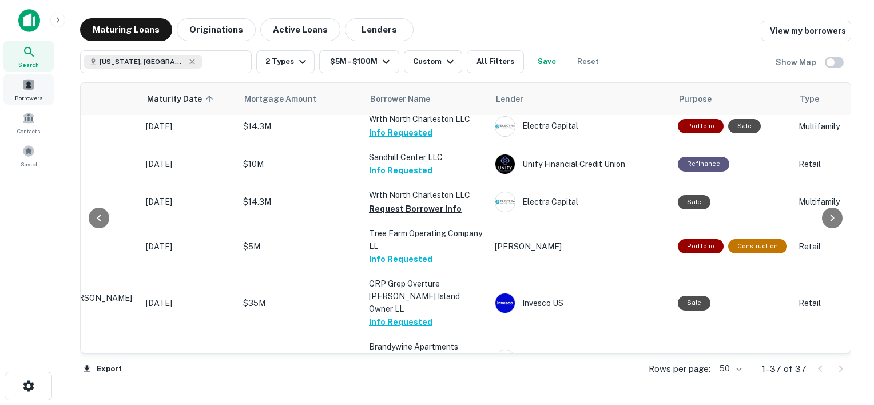
click at [22, 89] on span at bounding box center [28, 84] width 13 height 13
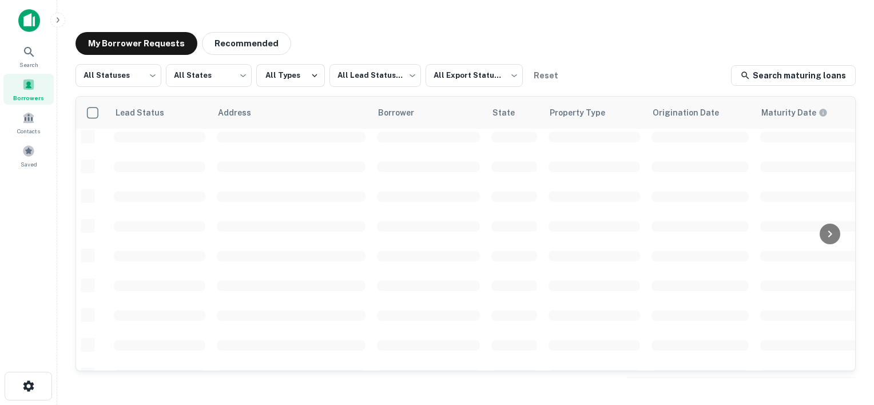
scroll to position [510, 0]
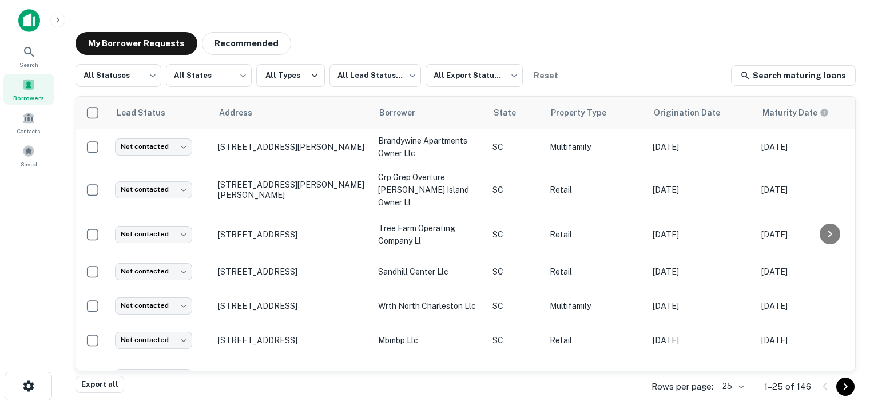
click at [22, 85] on span at bounding box center [28, 84] width 13 height 13
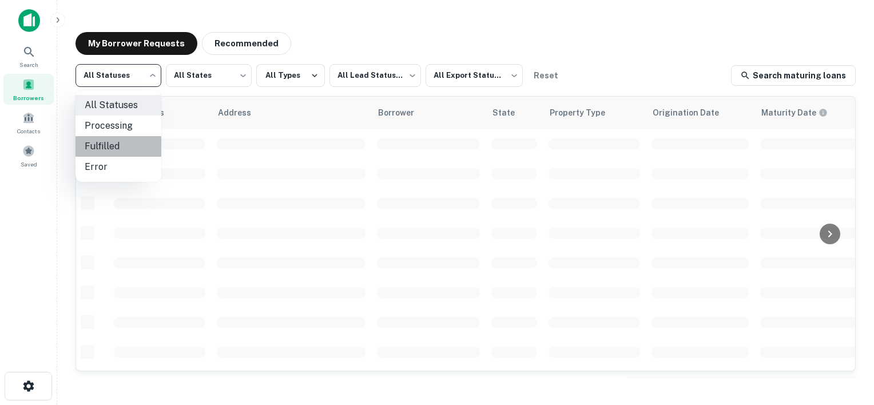
click at [112, 137] on li "Fulfilled" at bounding box center [118, 146] width 86 height 21
type input "*********"
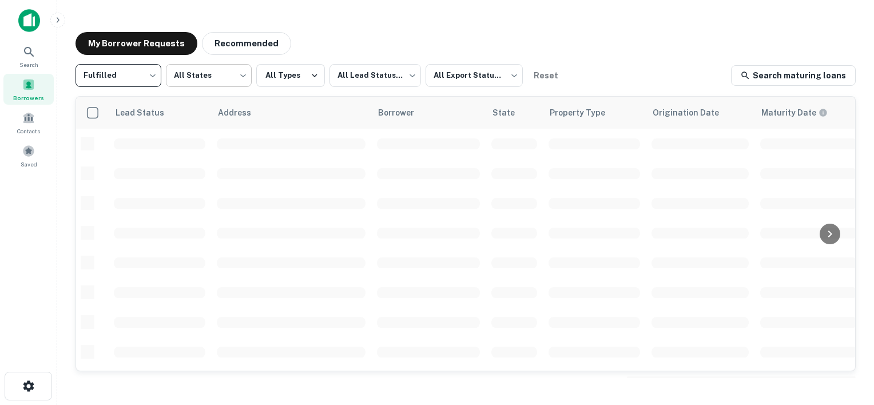
click at [210, 76] on body "Search Borrowers Contacts Saved My Borrower Requests Recommended Fulfilled ****…" at bounding box center [437, 202] width 874 height 405
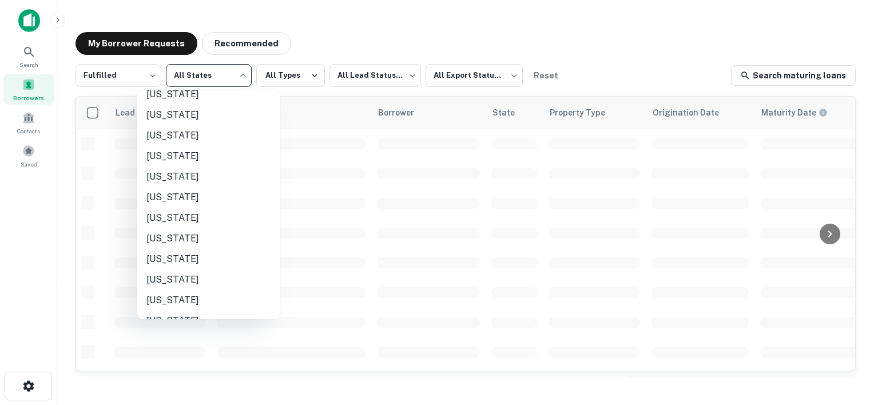
scroll to position [693, 0]
click at [193, 235] on li "South Carolina" at bounding box center [208, 236] width 143 height 21
type input "**"
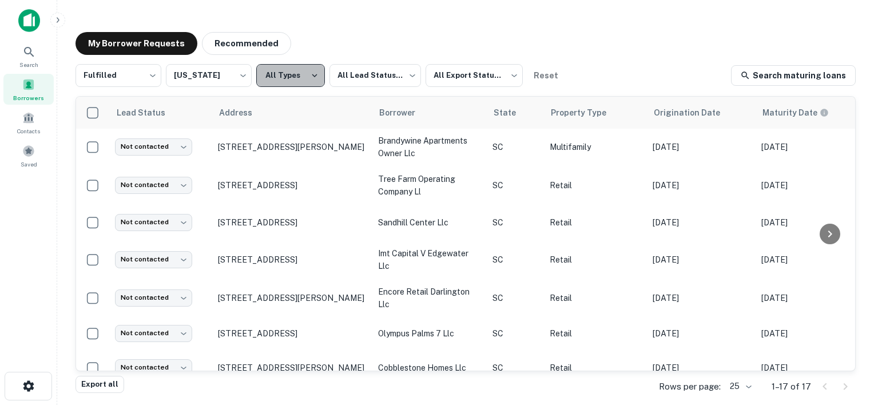
click at [312, 73] on icon "button" at bounding box center [314, 75] width 10 height 10
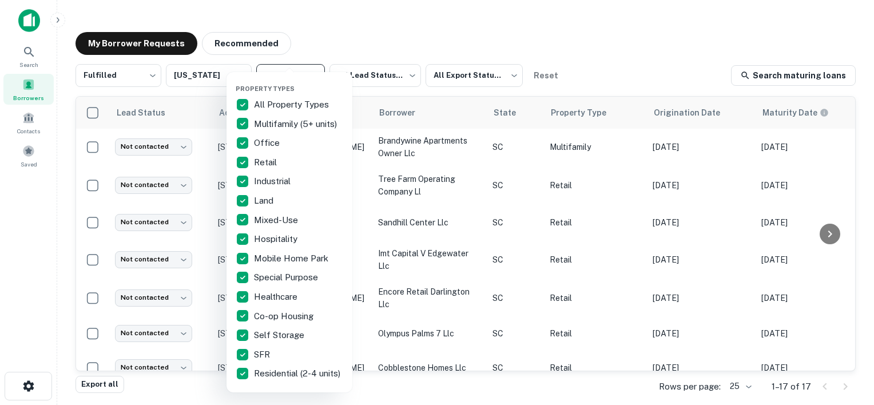
click at [312, 73] on div "Property Types All Property Types Multifamily (5+ units) Office Retail Industri…" at bounding box center [289, 232] width 126 height 320
click at [310, 36] on div at bounding box center [437, 202] width 874 height 405
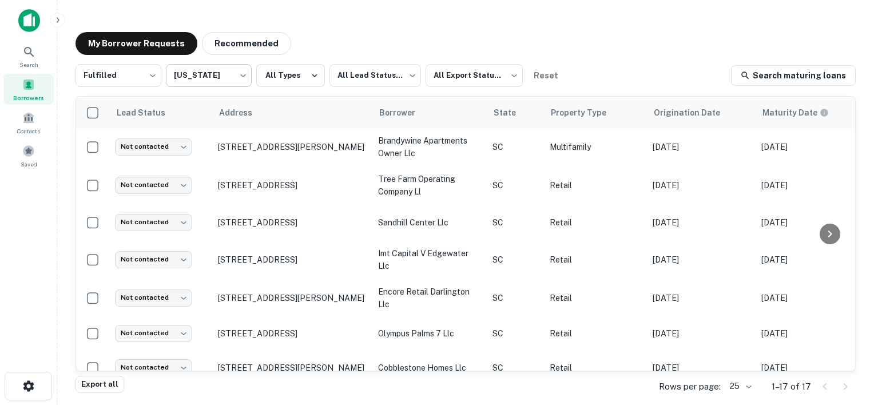
click at [201, 75] on body "Search Borrowers Contacts Saved My Borrower Requests Recommended Fulfilled ****…" at bounding box center [437, 202] width 874 height 405
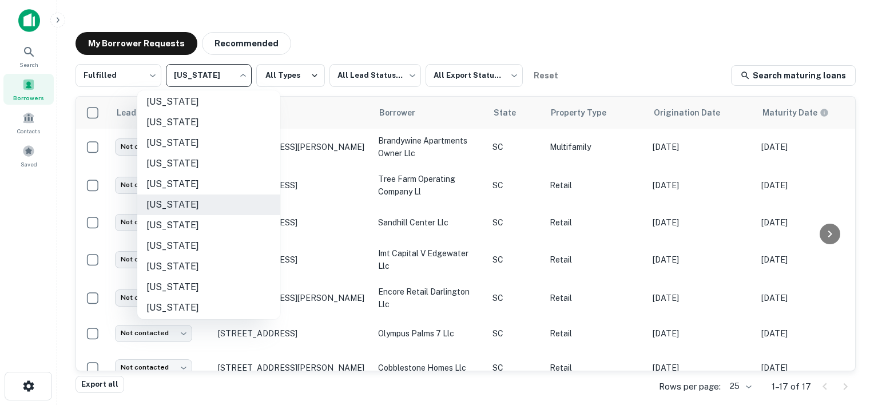
scroll to position [830, 0]
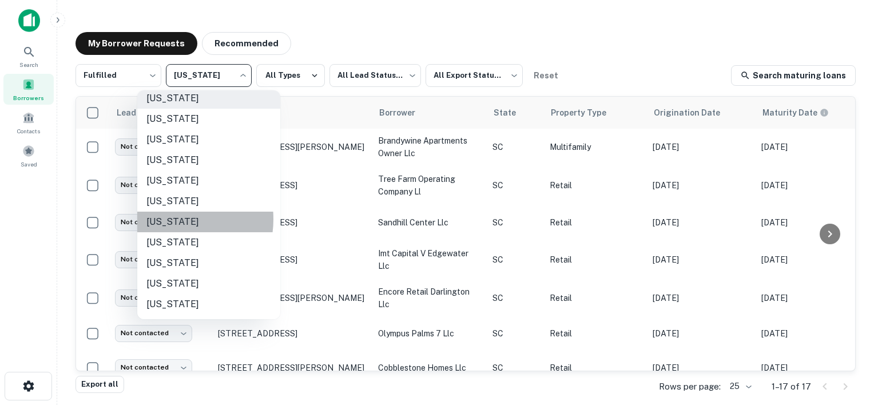
click at [169, 219] on li "Virginia" at bounding box center [208, 222] width 143 height 21
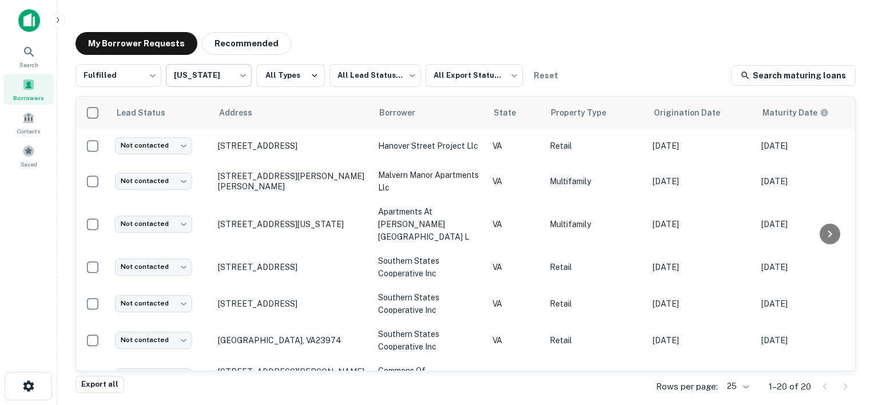
click at [226, 79] on body "Search Borrowers Contacts Saved My Borrower Requests Recommended Fulfilled ****…" at bounding box center [437, 202] width 874 height 405
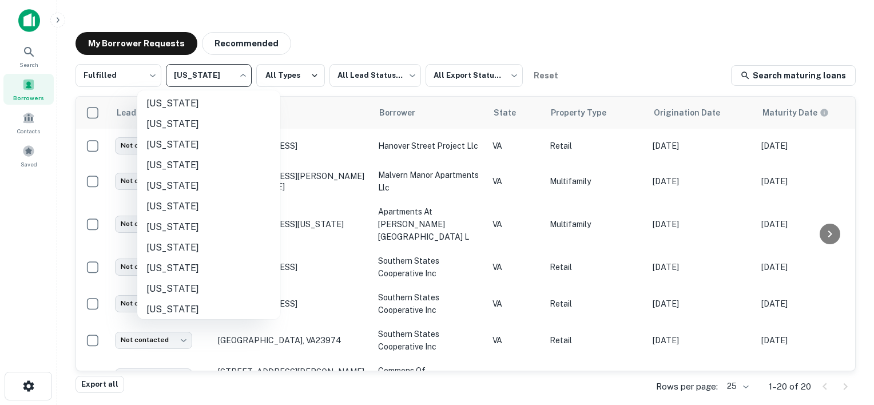
scroll to position [413, 0]
click at [181, 105] on li "Maryland" at bounding box center [208, 104] width 143 height 21
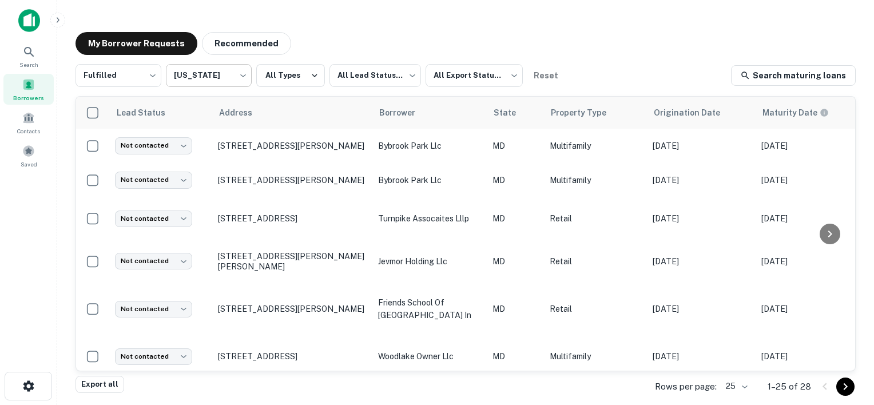
click at [217, 77] on body "Search Borrowers Contacts Saved My Borrower Requests Recommended Fulfilled ****…" at bounding box center [437, 202] width 874 height 405
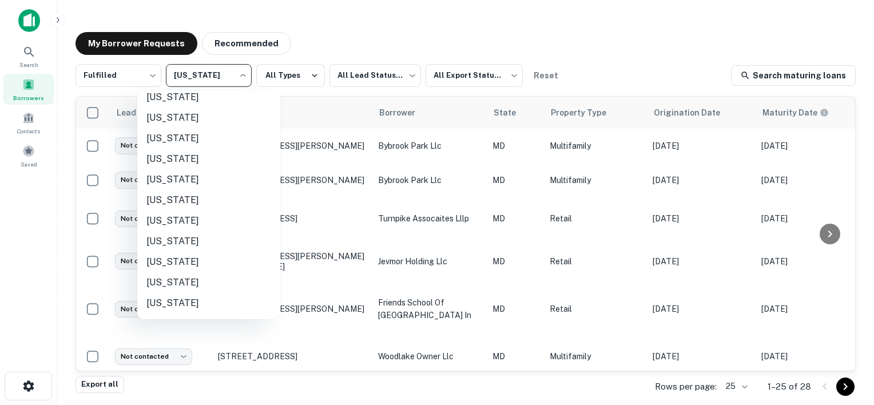
scroll to position [705, 0]
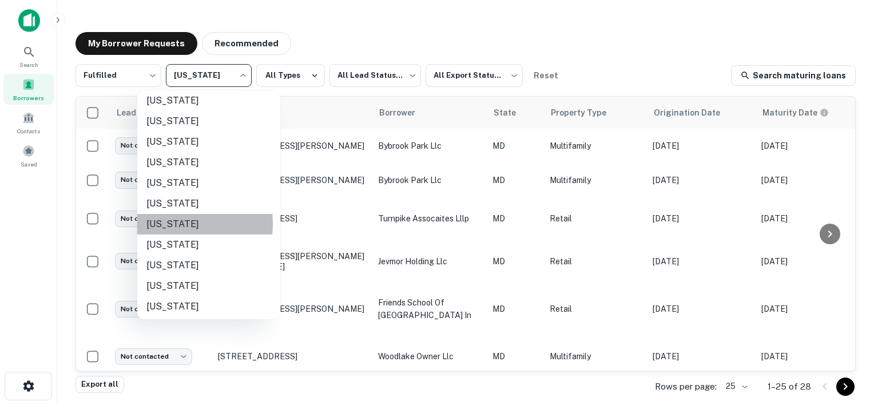
click at [172, 223] on li "South Carolina" at bounding box center [208, 224] width 143 height 21
type input "**"
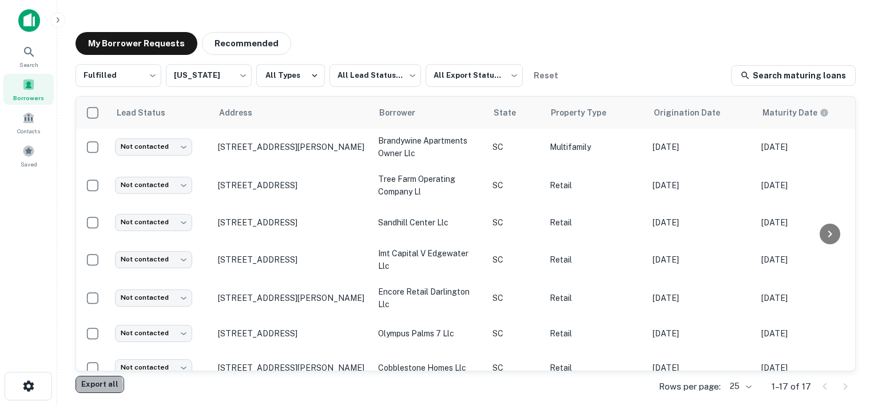
click at [91, 385] on button "Export all" at bounding box center [99, 384] width 49 height 17
